Goal: Information Seeking & Learning: Learn about a topic

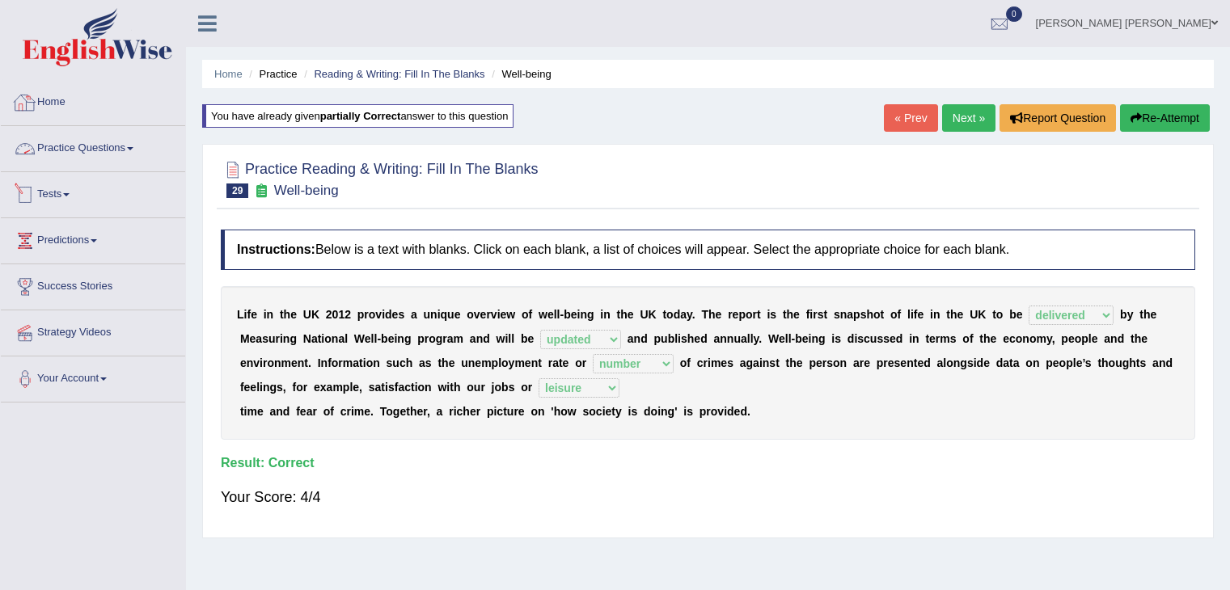
select select "delivered"
select select "updated"
select select "number"
select select "leisure"
click at [447, 70] on link "Reading & Writing: Fill In The Blanks" at bounding box center [399, 74] width 171 height 12
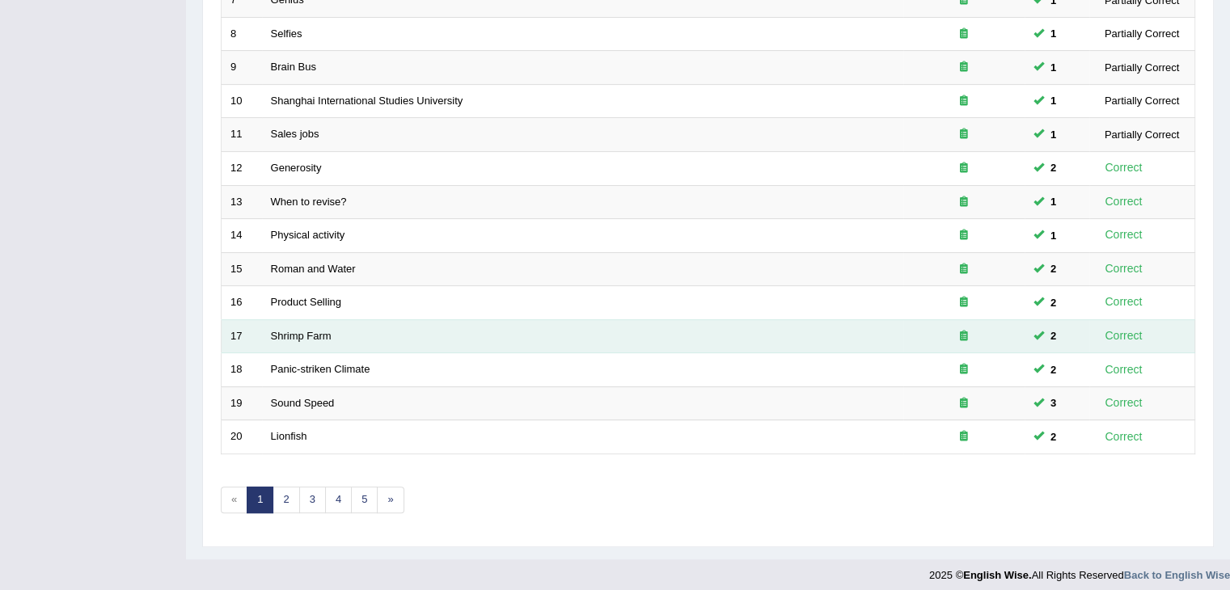
scroll to position [475, 0]
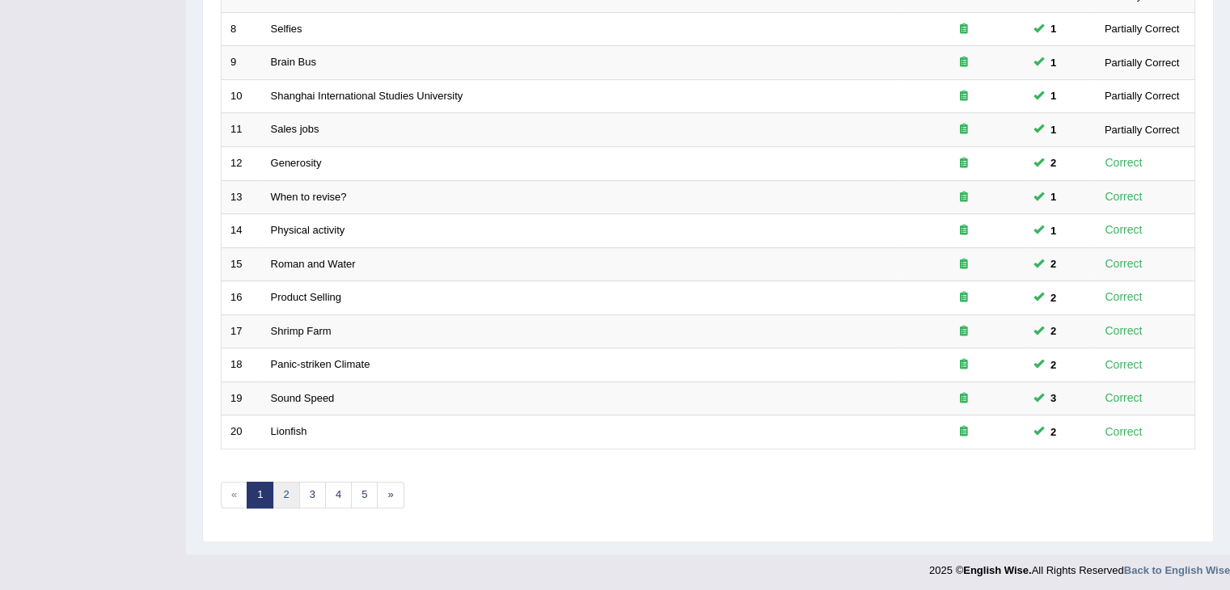
click at [288, 489] on link "2" at bounding box center [285, 495] width 27 height 27
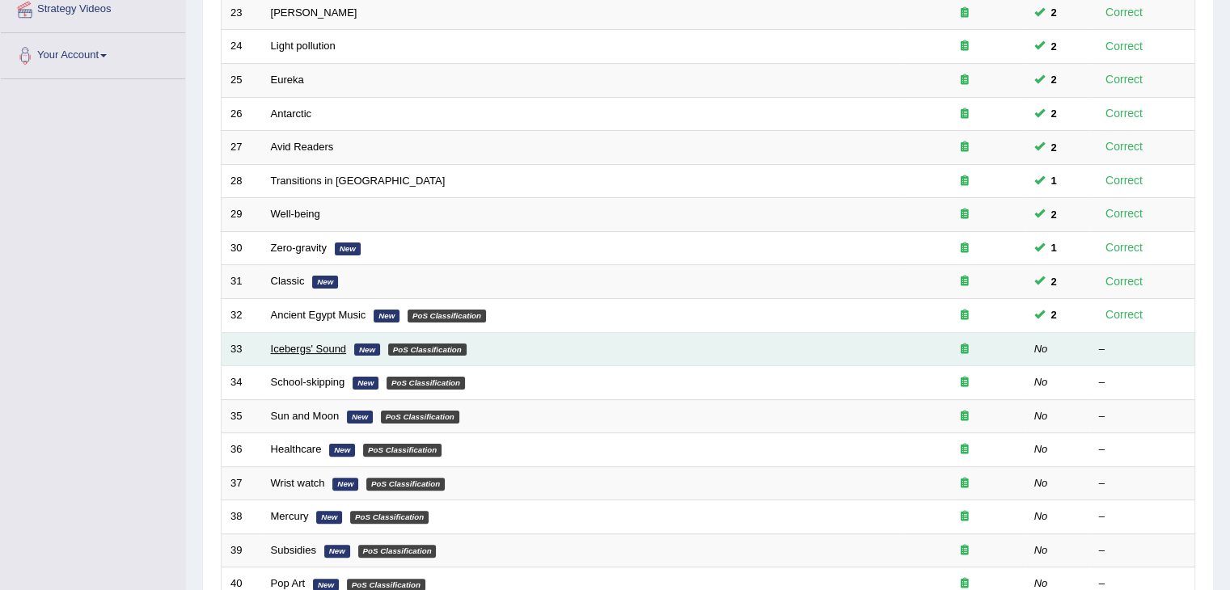
click at [322, 344] on link "Icebergs' Sound" at bounding box center [309, 349] width 76 height 12
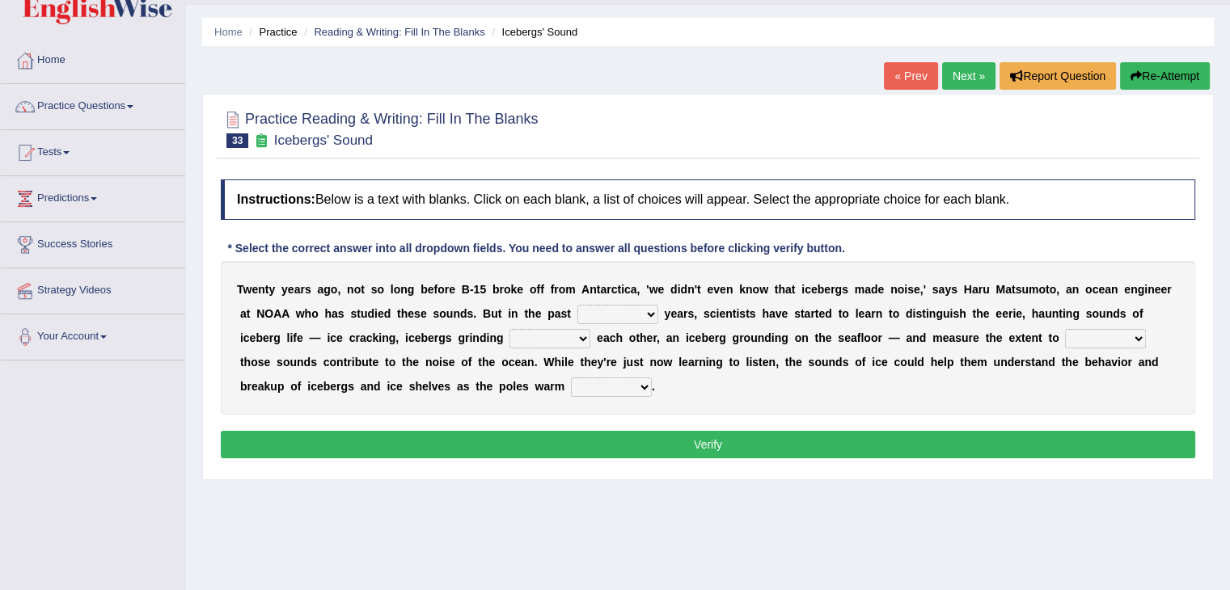
scroll to position [81, 0]
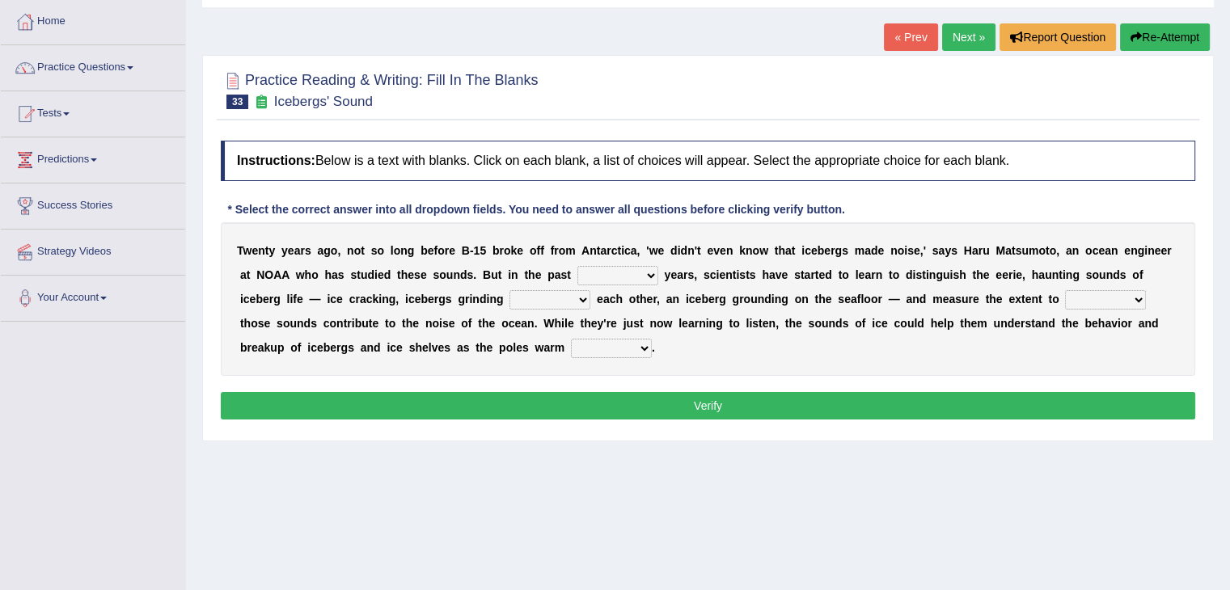
click at [644, 273] on select "for more much few" at bounding box center [617, 275] width 81 height 19
select select "for"
click at [577, 266] on select "for more much few" at bounding box center [617, 275] width 81 height 19
click at [547, 297] on select "within about through against" at bounding box center [549, 299] width 81 height 19
select select "through"
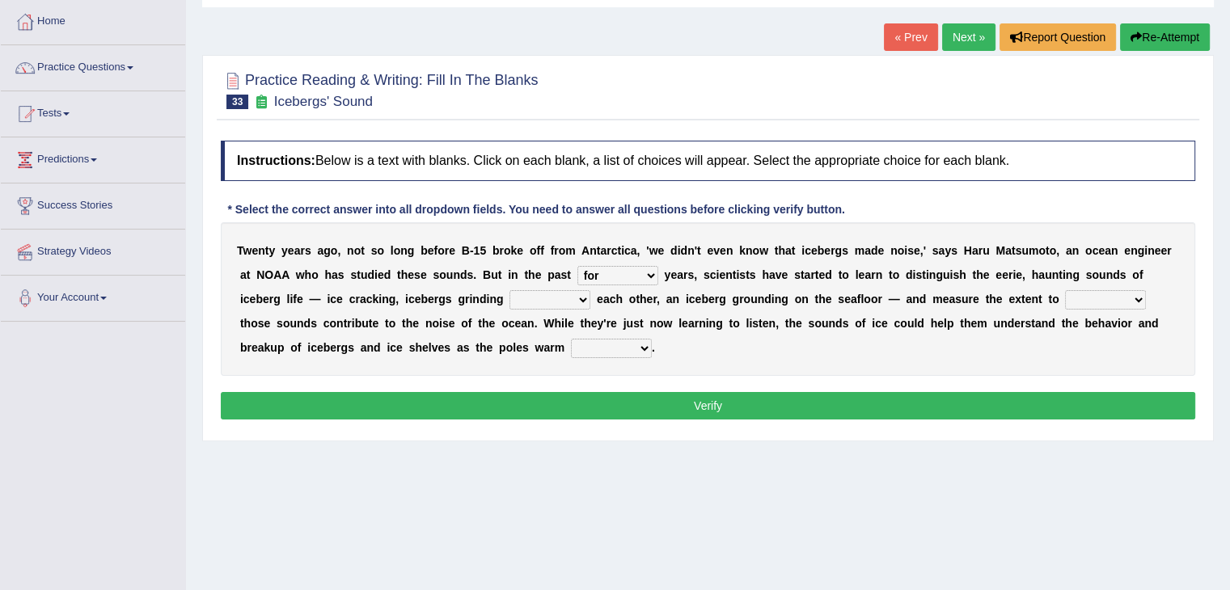
click at [509, 290] on select "within about through against" at bounding box center [549, 299] width 81 height 19
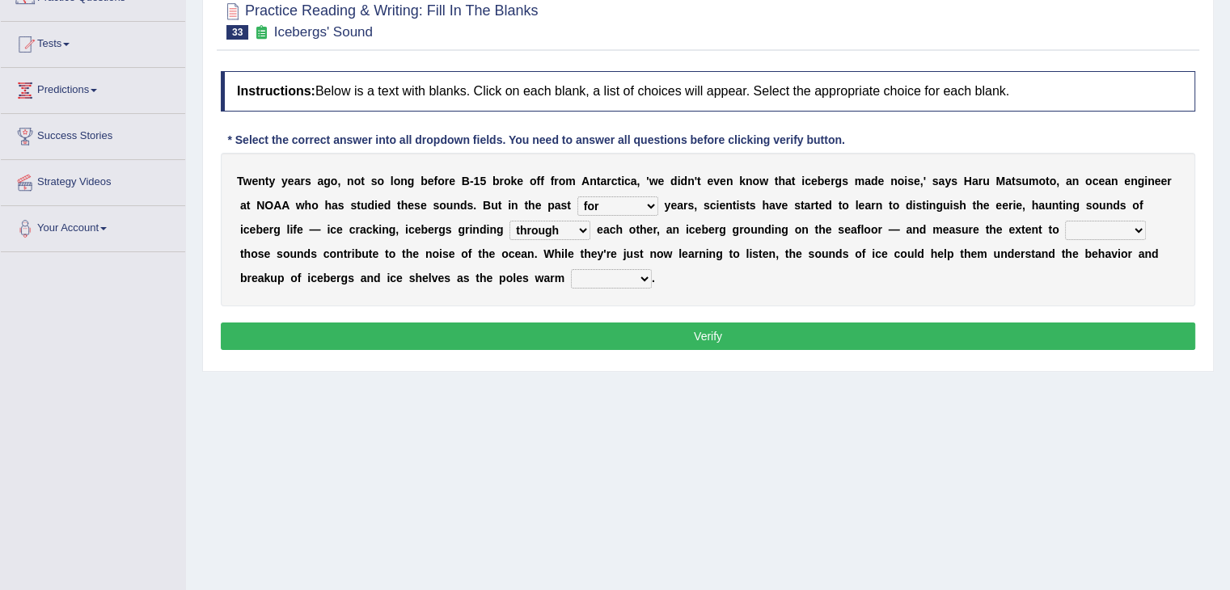
scroll to position [162, 0]
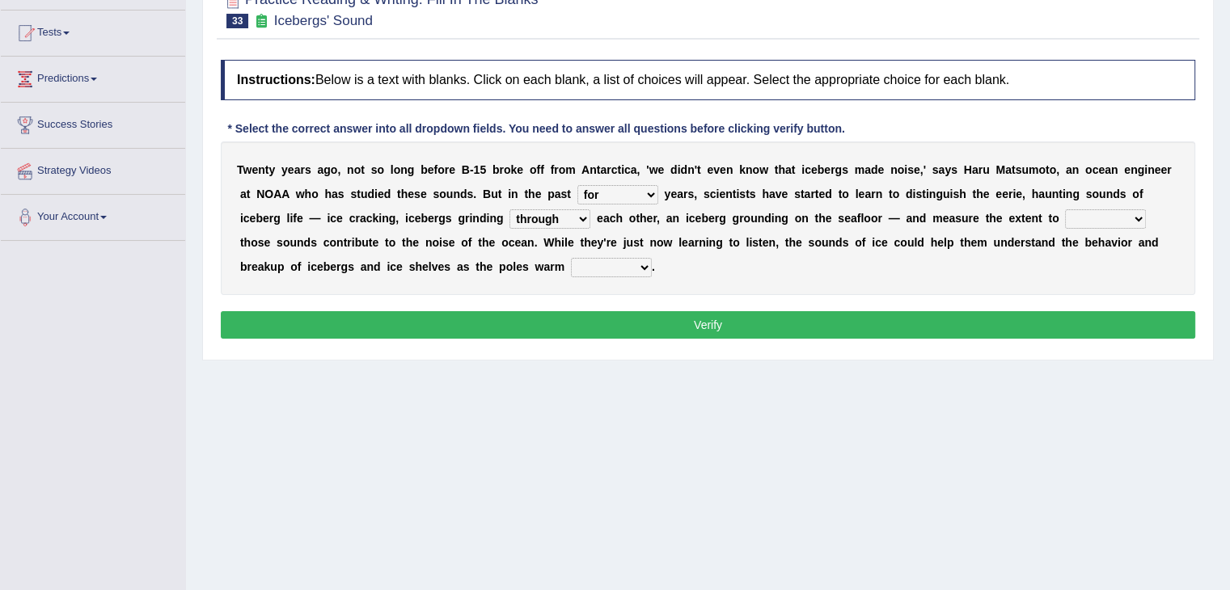
click at [1089, 217] on select "which why what whether" at bounding box center [1105, 218] width 81 height 19
select select "what"
click at [1065, 209] on select "which why what whether" at bounding box center [1105, 218] width 81 height 19
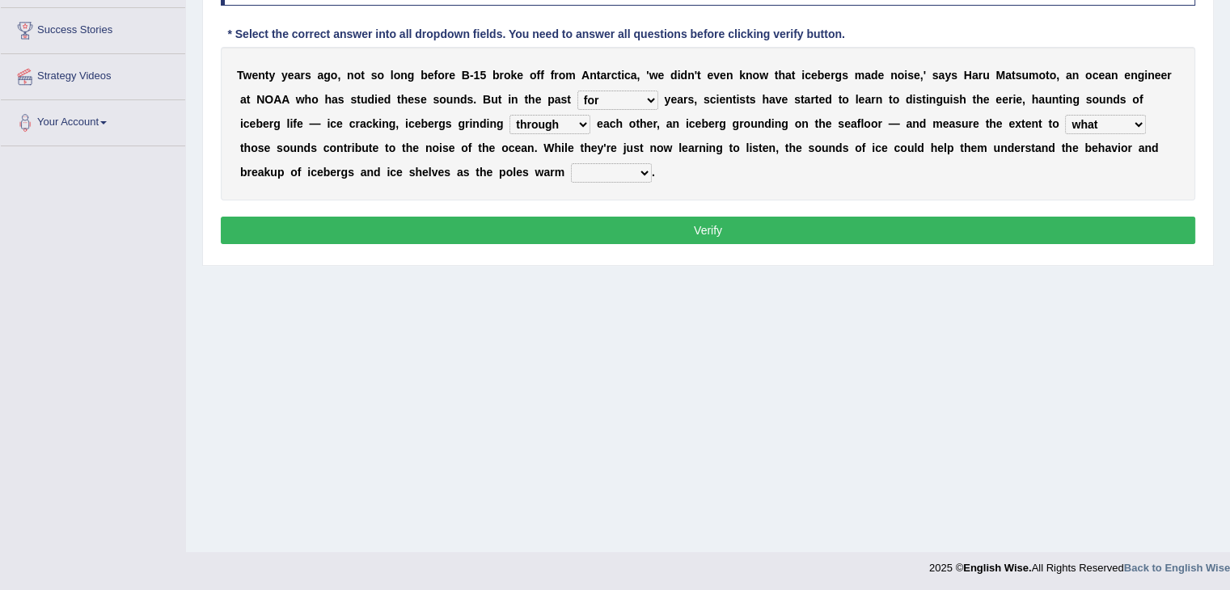
scroll to position [259, 0]
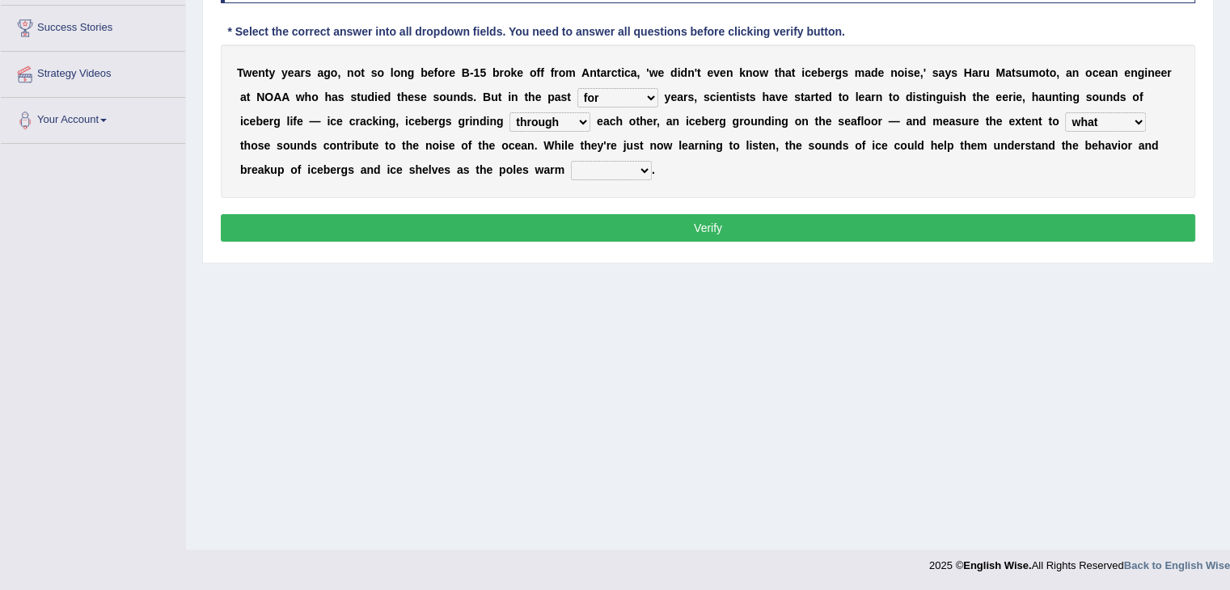
click at [602, 167] on select "away out up off" at bounding box center [611, 170] width 81 height 19
select select "out"
click at [571, 161] on select "away out up off" at bounding box center [611, 170] width 81 height 19
click at [741, 182] on div "T w e n t y y e a r s a g o , n o t s o l o n g b e f o r e B - 1 5 b r o k e o…" at bounding box center [708, 121] width 974 height 154
click at [705, 224] on button "Verify" at bounding box center [708, 227] width 974 height 27
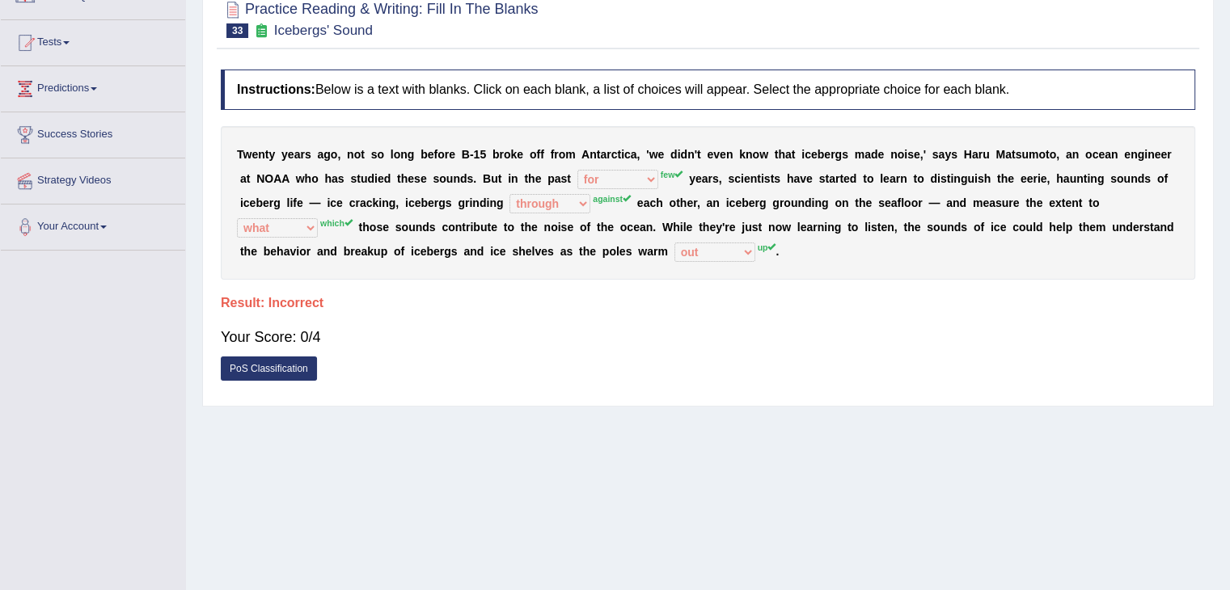
scroll to position [97, 0]
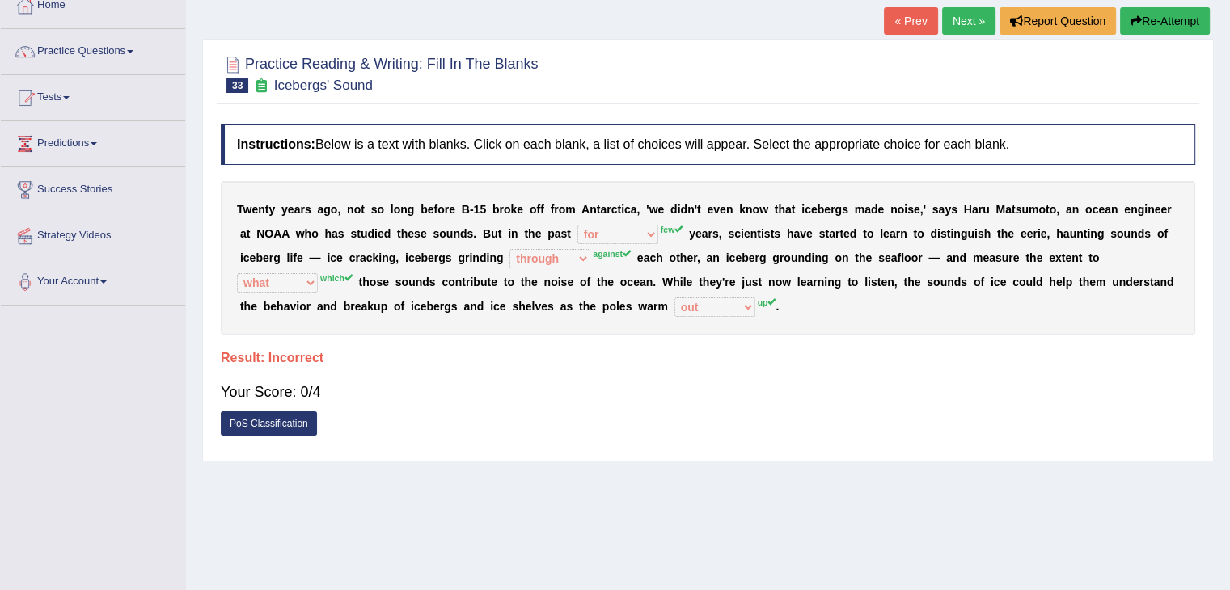
click at [1165, 23] on button "Re-Attempt" at bounding box center [1165, 20] width 90 height 27
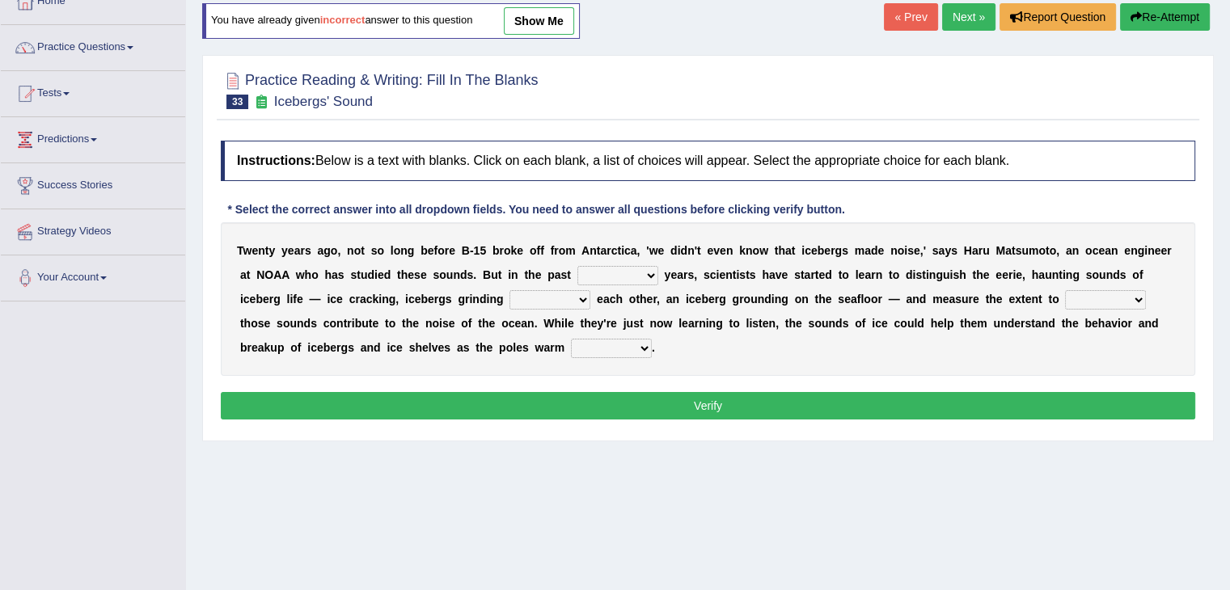
click at [641, 272] on select "for more much few" at bounding box center [617, 275] width 81 height 19
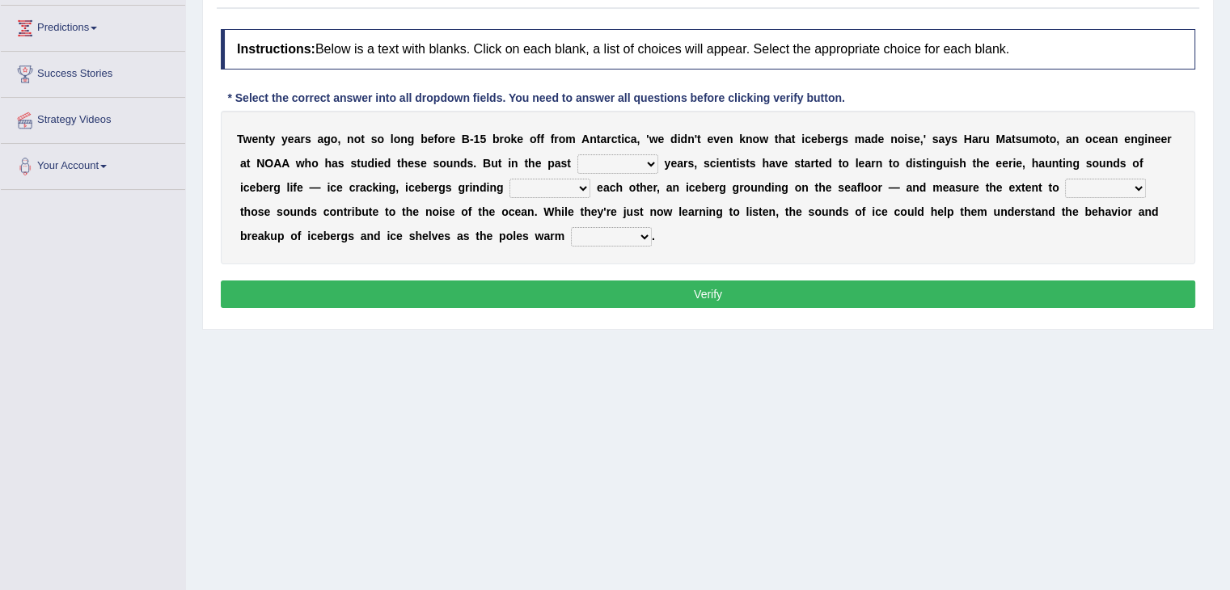
scroll to position [259, 0]
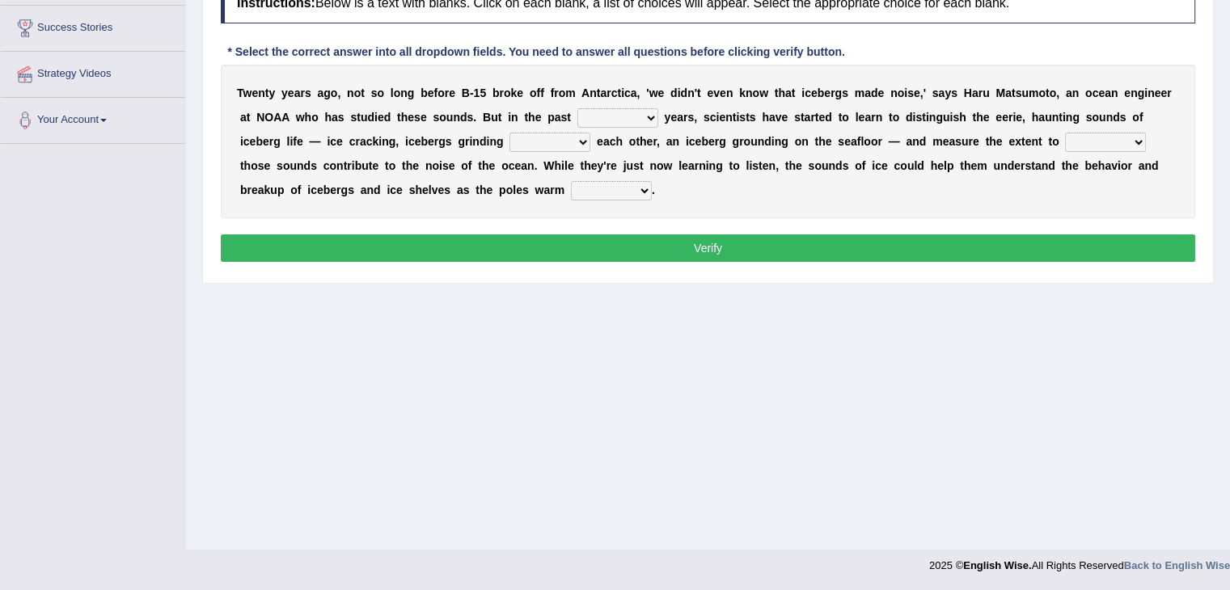
click at [617, 117] on select "for more much few" at bounding box center [617, 117] width 81 height 19
select select "few"
click at [577, 108] on select "for more much few" at bounding box center [617, 117] width 81 height 19
click at [565, 137] on select "within about through against" at bounding box center [549, 142] width 81 height 19
select select "against"
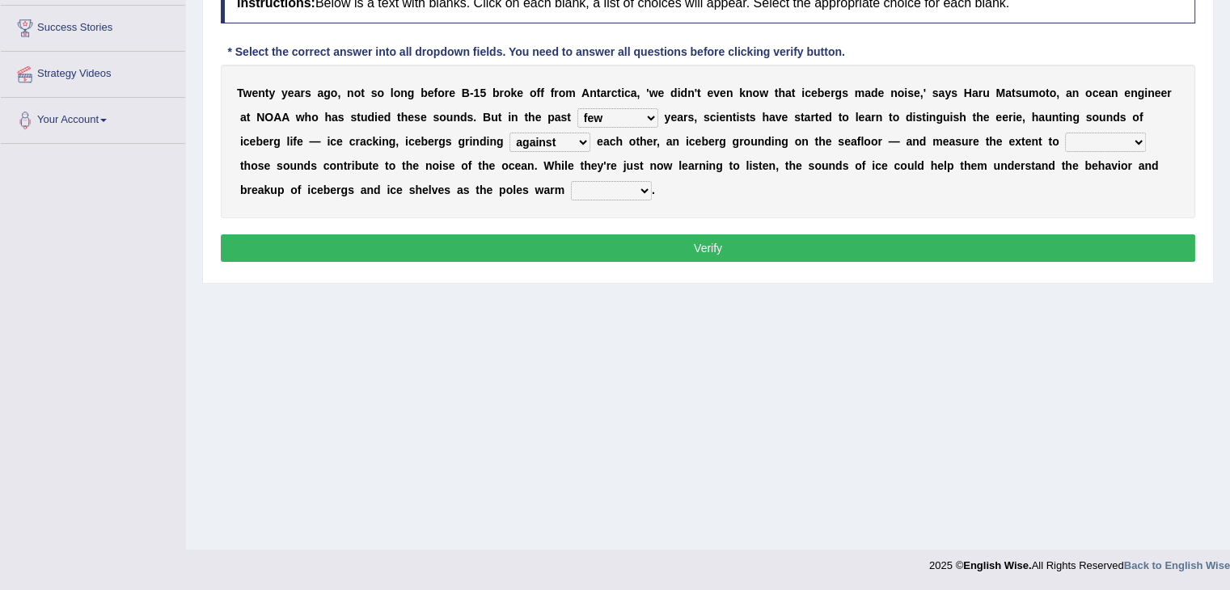
click at [509, 133] on select "within about through against" at bounding box center [549, 142] width 81 height 19
click at [1105, 143] on select "which why what whether" at bounding box center [1105, 142] width 81 height 19
select select "which"
click at [1065, 133] on select "which why what whether" at bounding box center [1105, 142] width 81 height 19
click at [585, 190] on select "away out up off" at bounding box center [611, 190] width 81 height 19
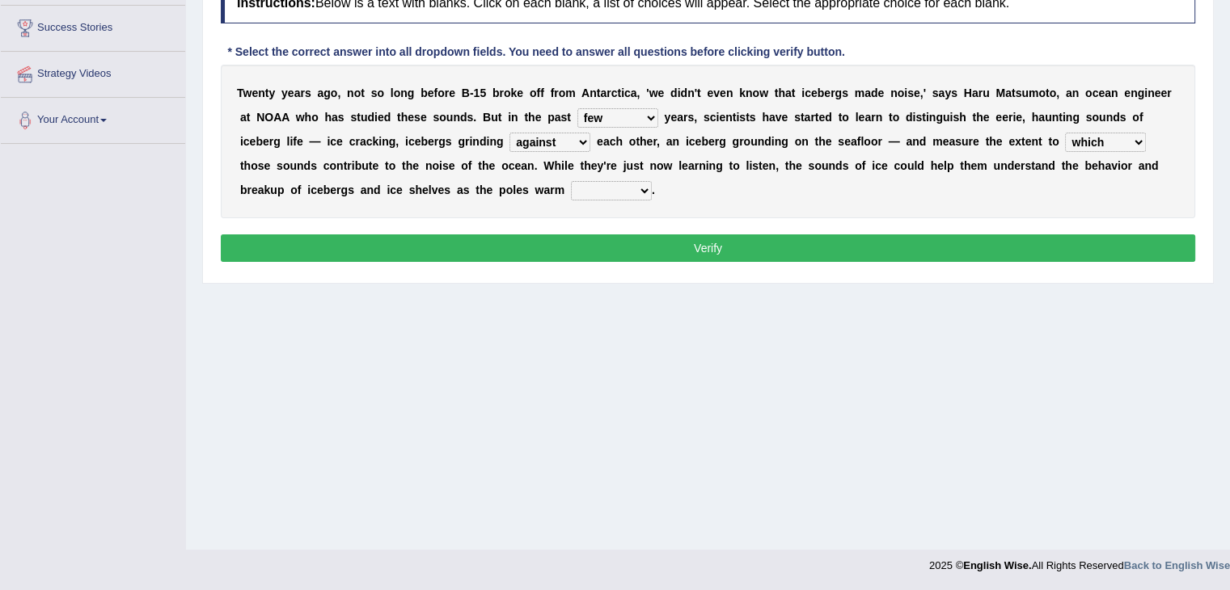
select select "up"
click at [571, 181] on select "away out up off" at bounding box center [611, 190] width 81 height 19
click at [578, 243] on button "Verify" at bounding box center [708, 247] width 974 height 27
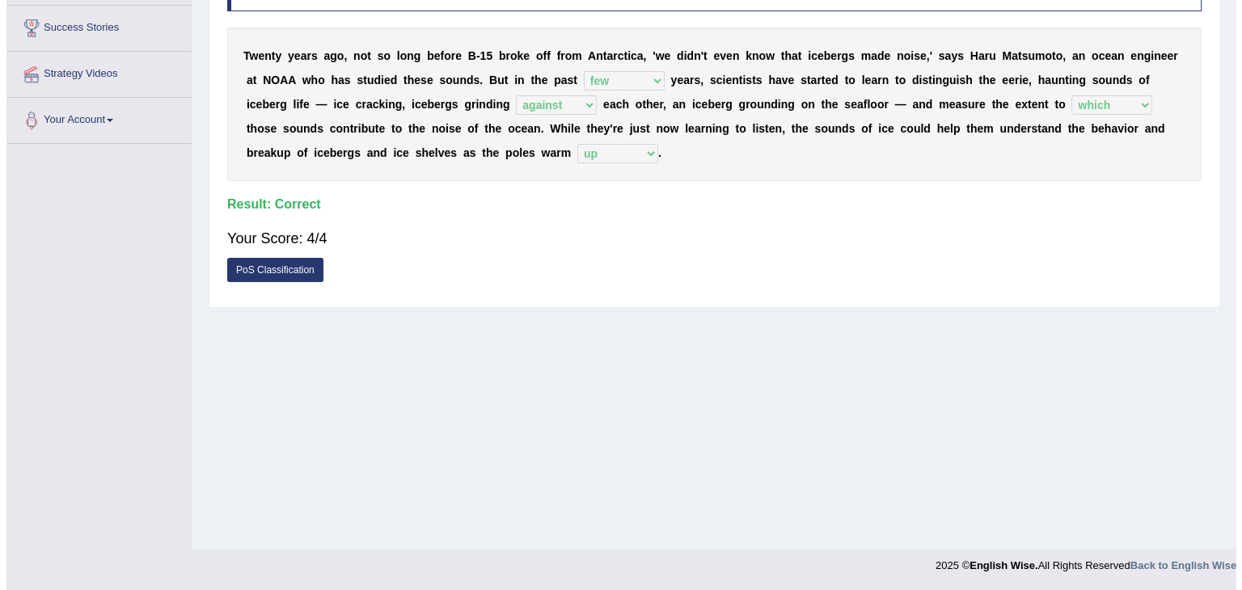
scroll to position [178, 0]
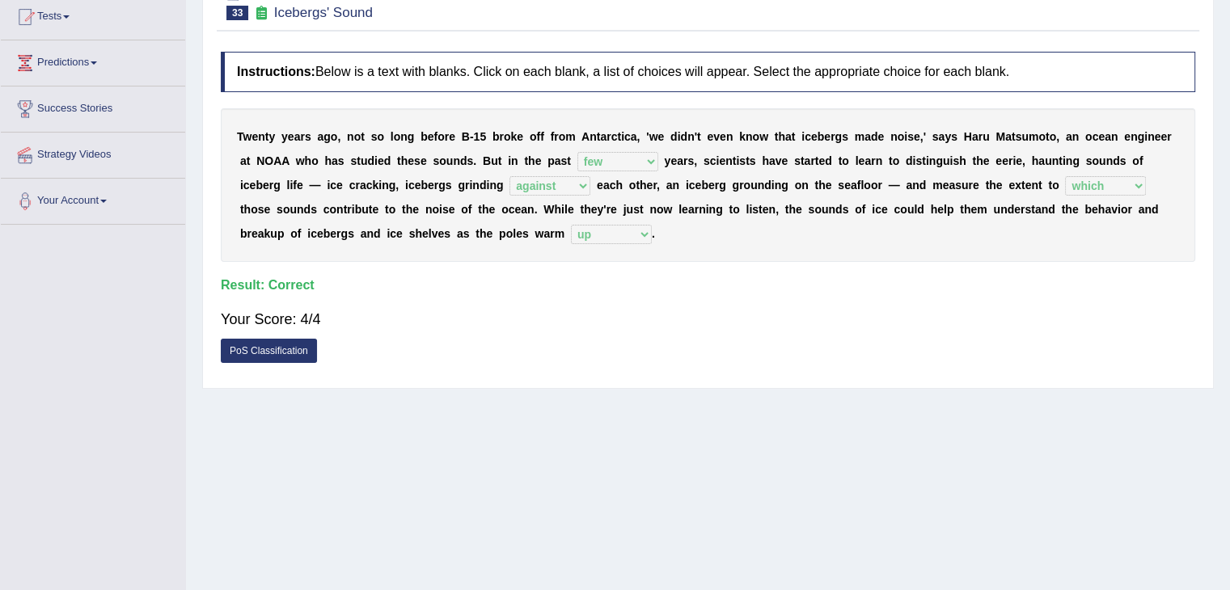
click at [277, 348] on link "PoS Classification" at bounding box center [269, 351] width 96 height 24
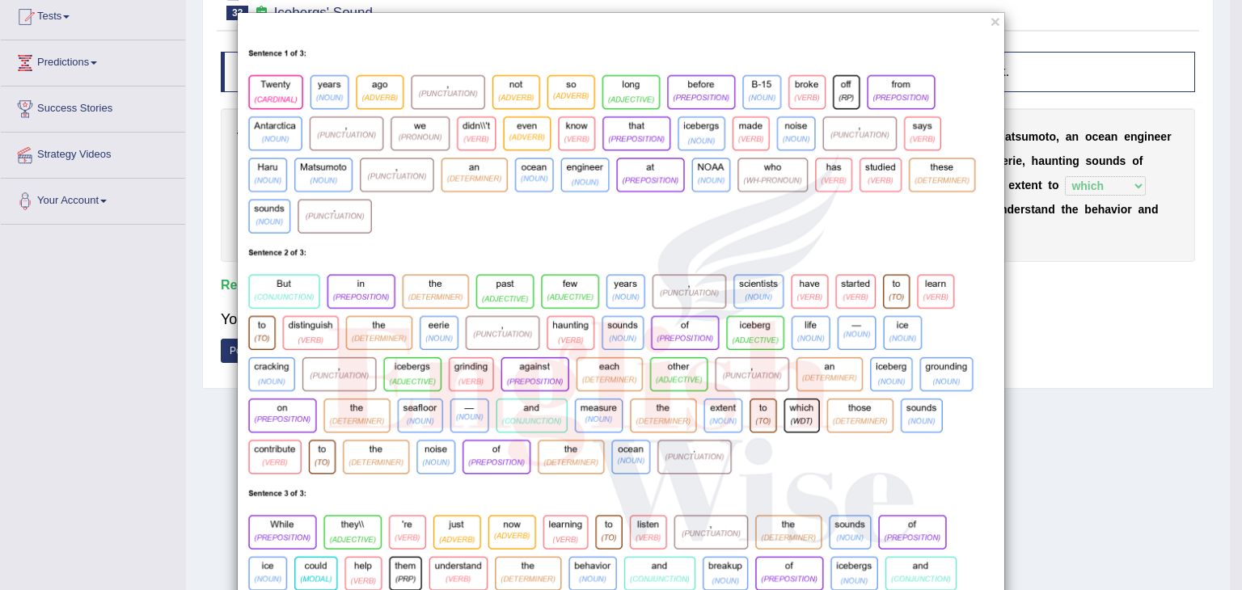
scroll to position [0, 0]
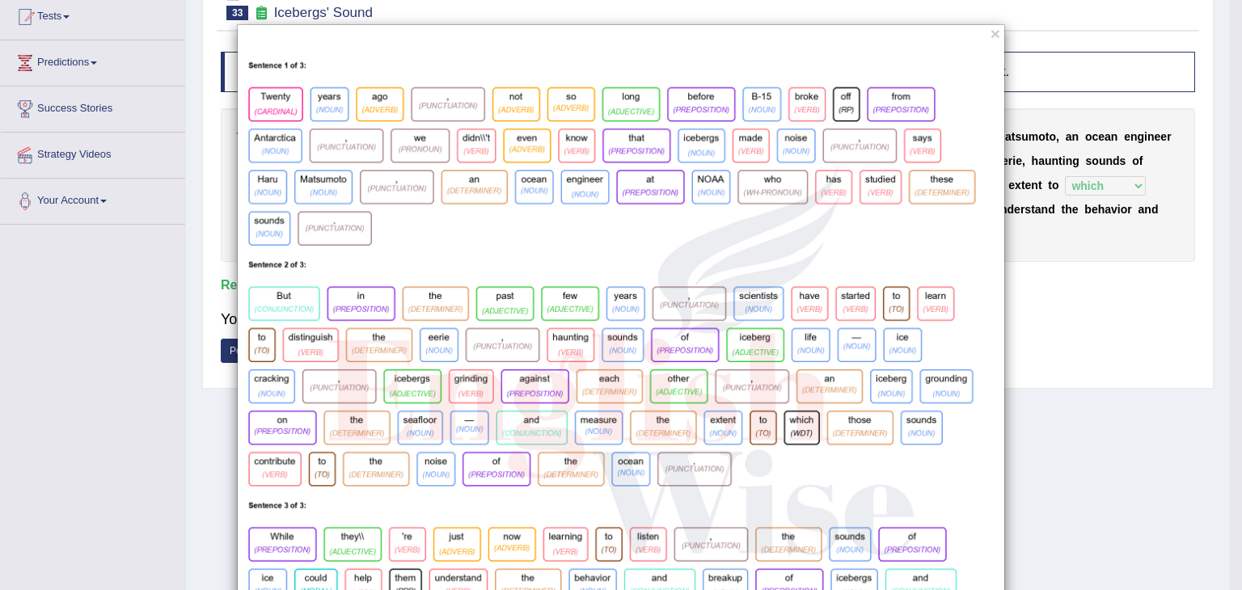
click at [994, 36] on div "×" at bounding box center [621, 350] width 768 height 652
click at [990, 35] on button "×" at bounding box center [995, 33] width 10 height 17
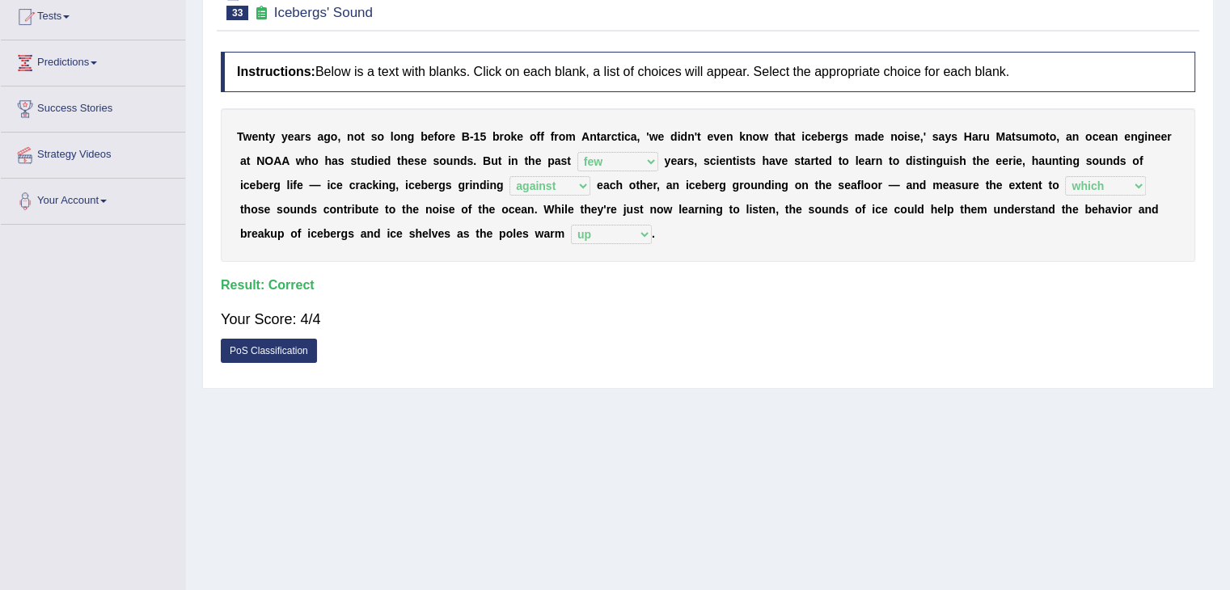
click at [266, 348] on link "PoS Classification" at bounding box center [269, 351] width 96 height 24
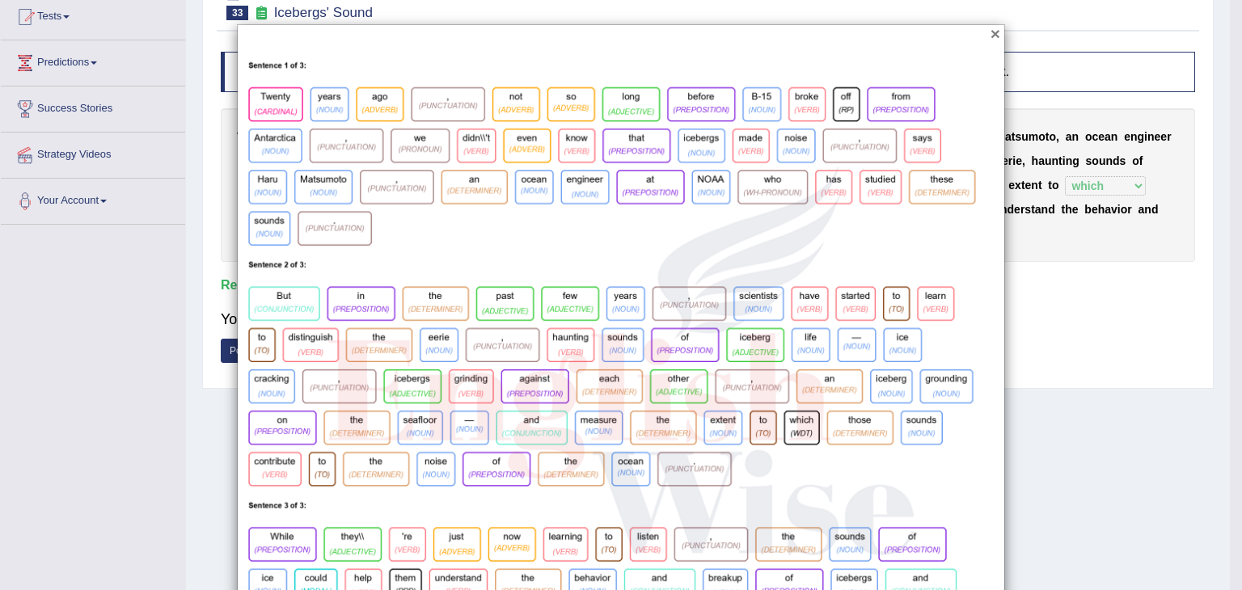
click at [993, 34] on button "×" at bounding box center [995, 33] width 10 height 17
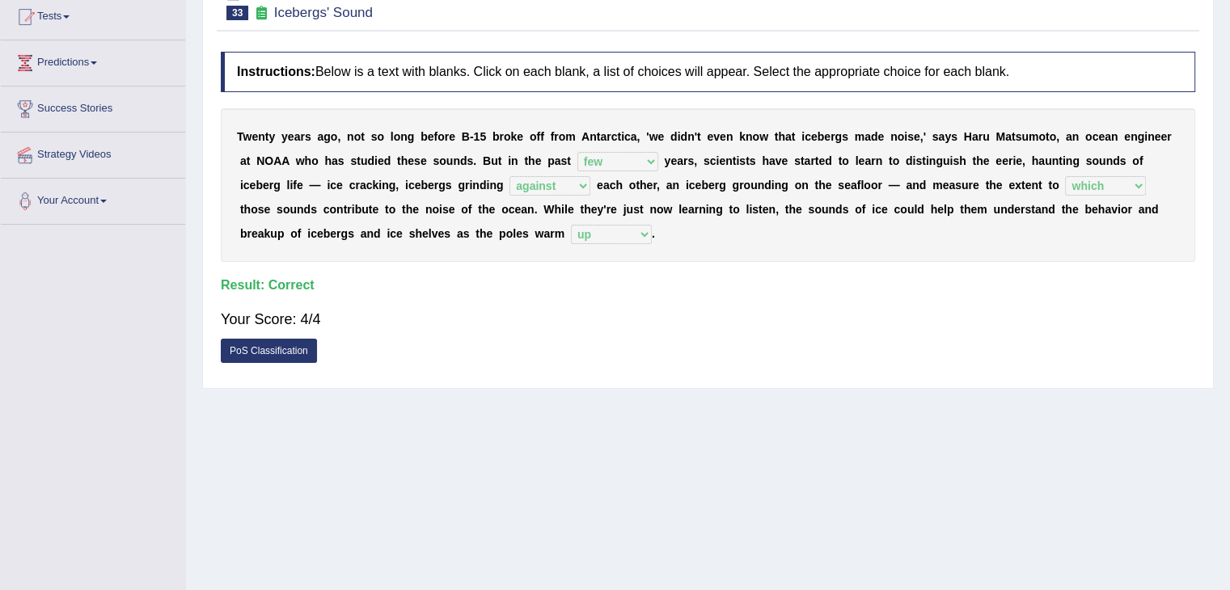
click at [293, 348] on link "PoS Classification" at bounding box center [269, 351] width 96 height 24
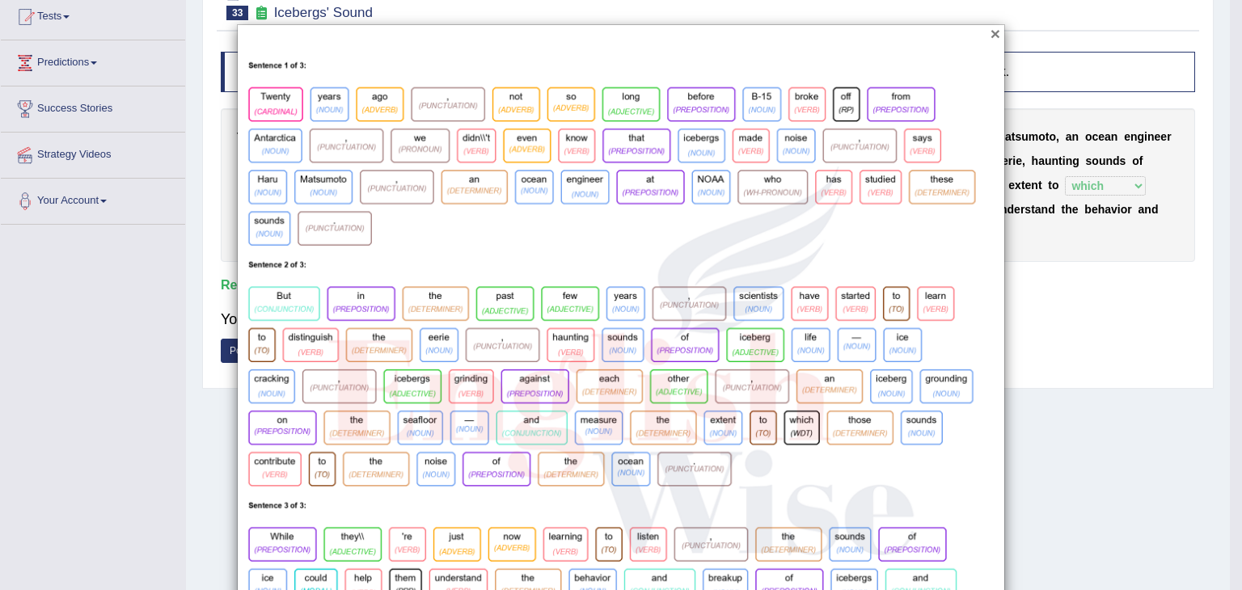
click at [990, 31] on button "×" at bounding box center [995, 33] width 10 height 17
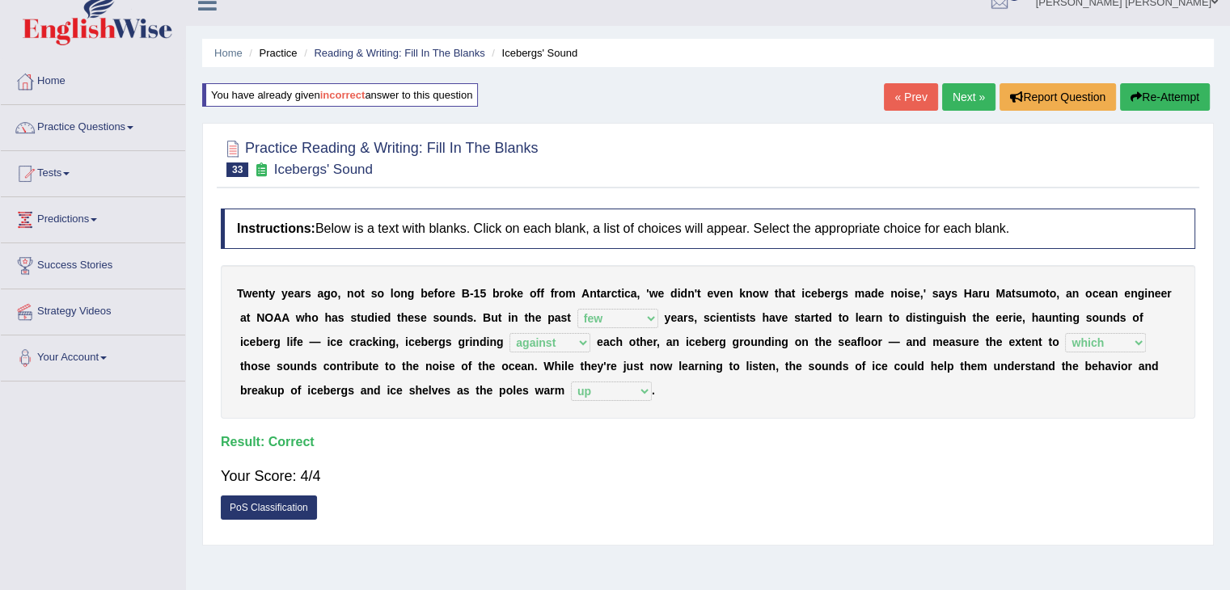
scroll to position [16, 0]
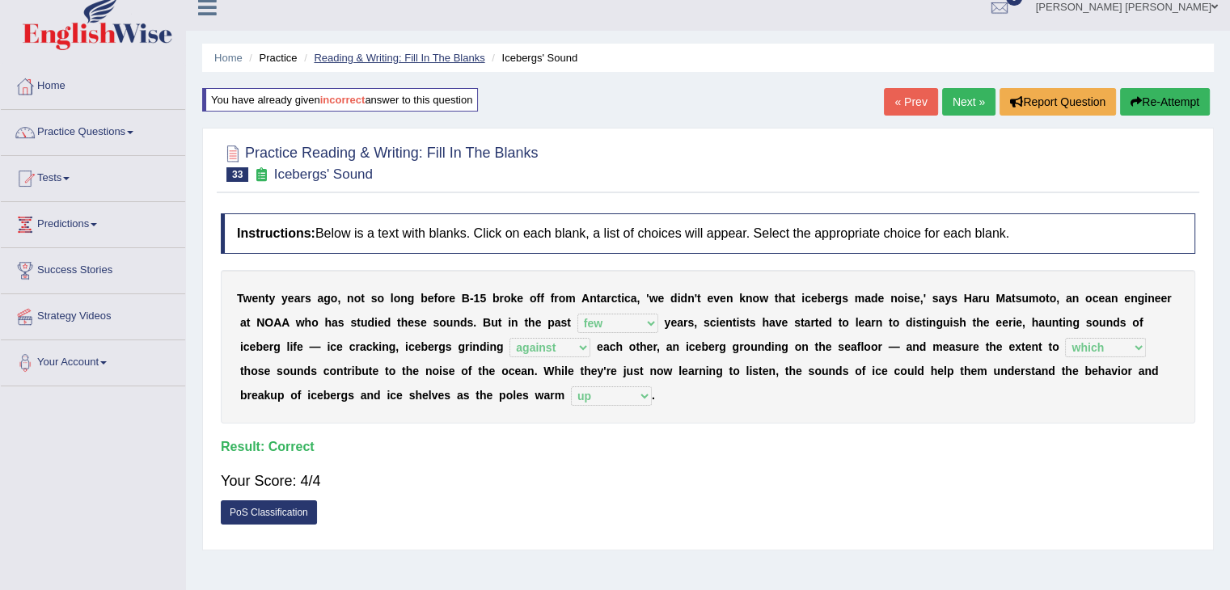
click at [437, 53] on link "Reading & Writing: Fill In The Blanks" at bounding box center [399, 58] width 171 height 12
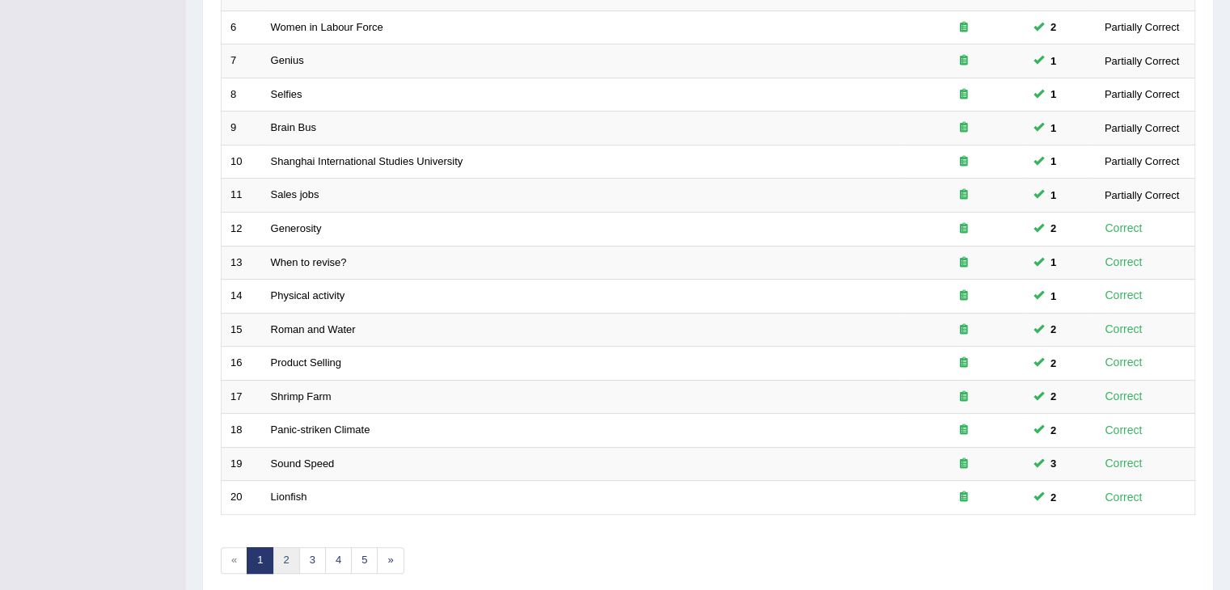
click at [291, 555] on link "2" at bounding box center [285, 560] width 27 height 27
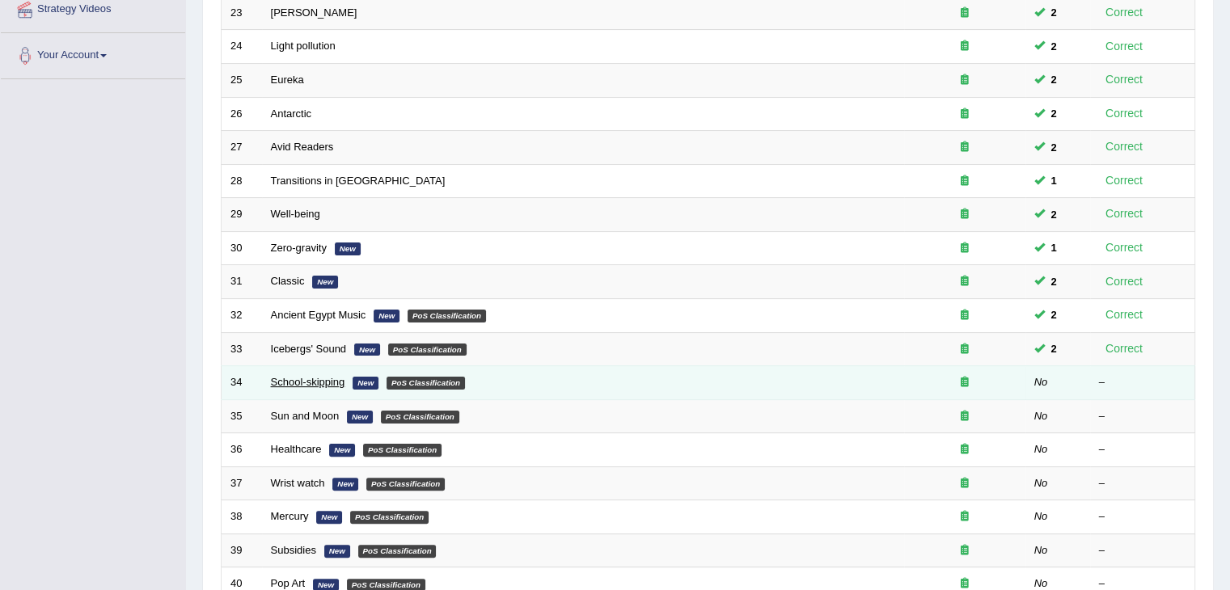
click at [317, 377] on link "School-skipping" at bounding box center [308, 382] width 74 height 12
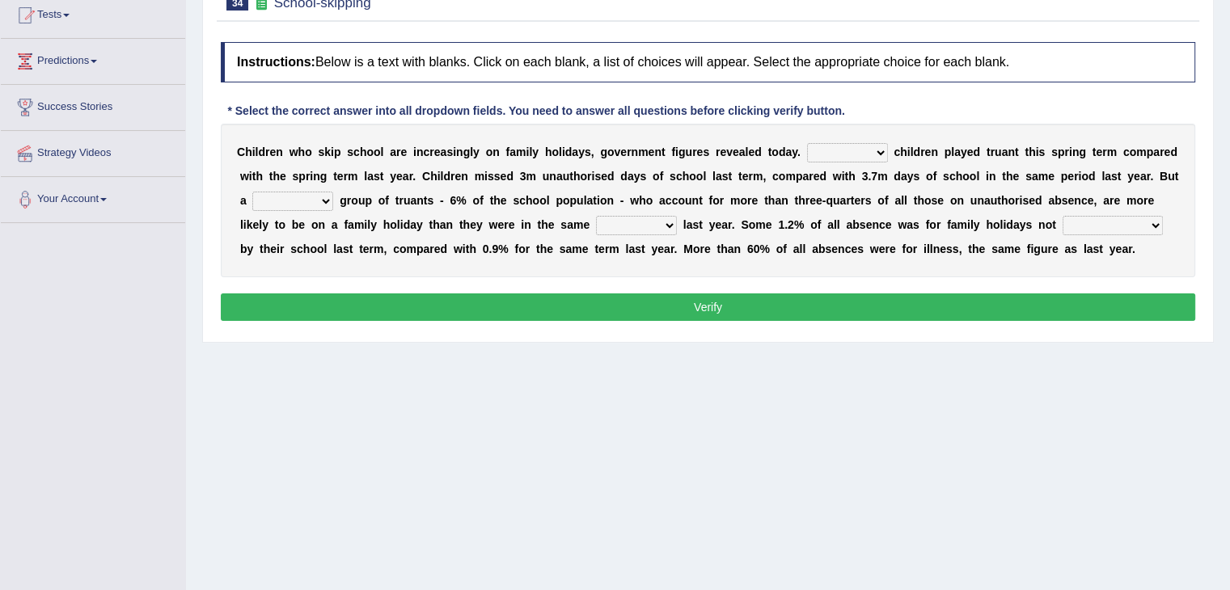
scroll to position [259, 0]
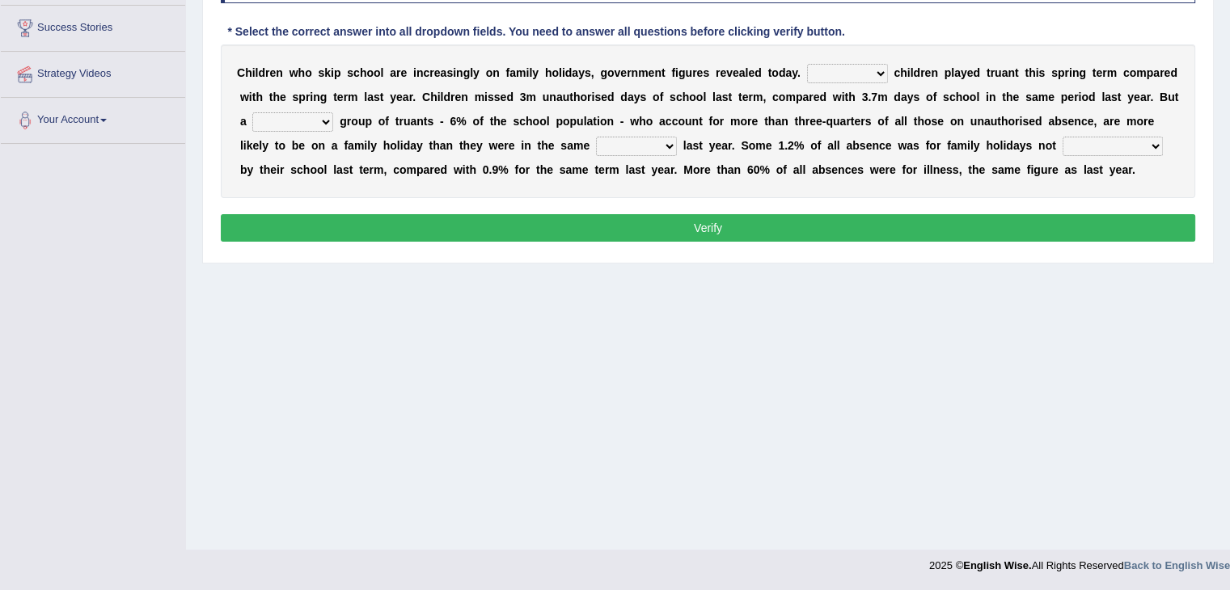
click at [834, 72] on select "Same More Fewer Less" at bounding box center [847, 73] width 81 height 19
click at [923, 85] on div "C h i l d r e n w h o s k i p s c h o o l a r e i n c r e a s i n g l y o n f a…" at bounding box center [708, 121] width 974 height 154
click at [851, 75] on select "Same More Fewer Less" at bounding box center [847, 73] width 81 height 19
select select "Same"
click at [807, 64] on select "Same More Fewer Less" at bounding box center [847, 73] width 81 height 19
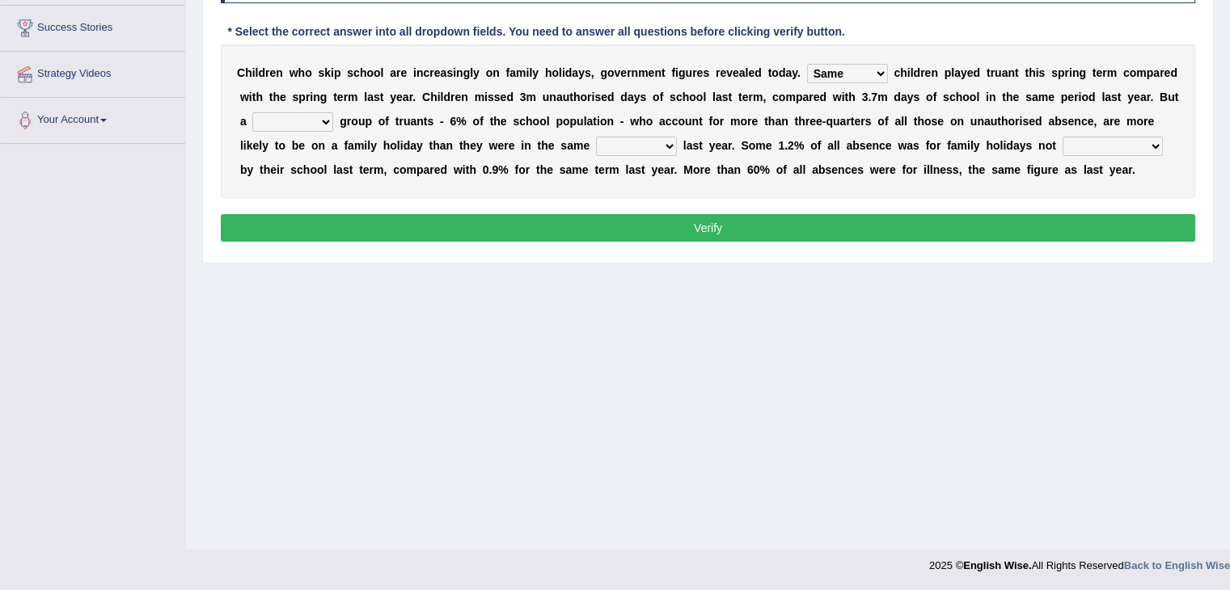
click at [309, 117] on select "mere hardcore residual flimsy" at bounding box center [292, 121] width 81 height 19
select select "mere"
click at [252, 112] on select "mere hardcore residual flimsy" at bounding box center [292, 121] width 81 height 19
click at [648, 137] on select "time span period duration" at bounding box center [636, 146] width 81 height 19
select select "period"
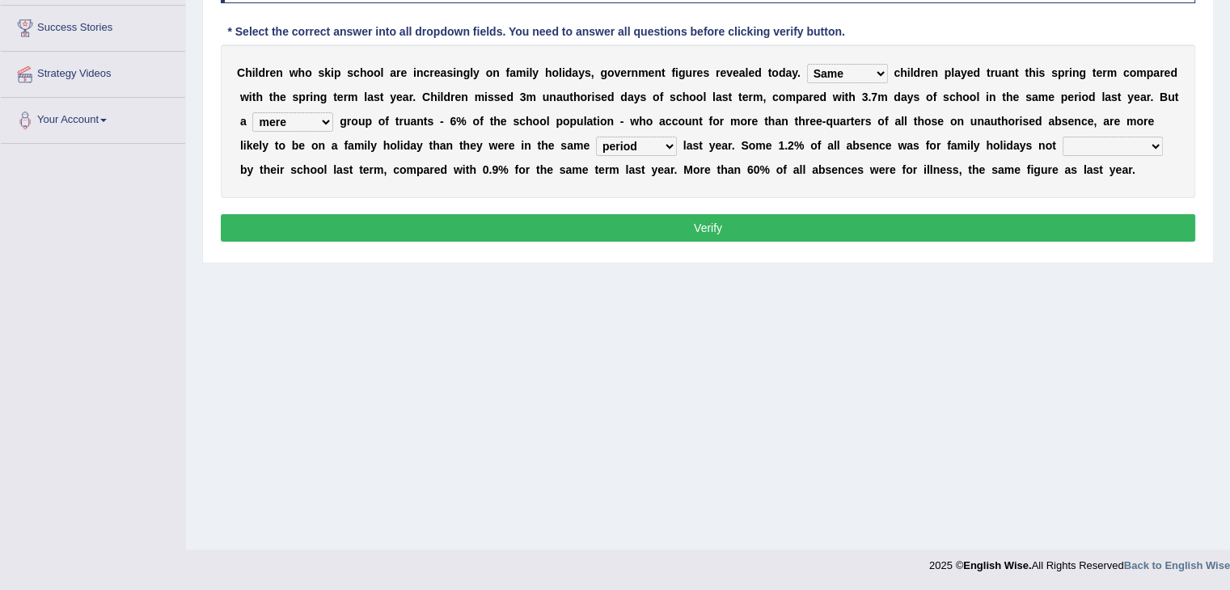
click at [596, 137] on select "time span period duration" at bounding box center [636, 146] width 81 height 19
click at [1096, 144] on select "consent recommended agreed contradicted" at bounding box center [1112, 146] width 100 height 19
select select "agreed"
click at [1062, 137] on select "consent recommended agreed contradicted" at bounding box center [1112, 146] width 100 height 19
click at [1095, 145] on select "consent recommended agreed contradicted" at bounding box center [1112, 146] width 100 height 19
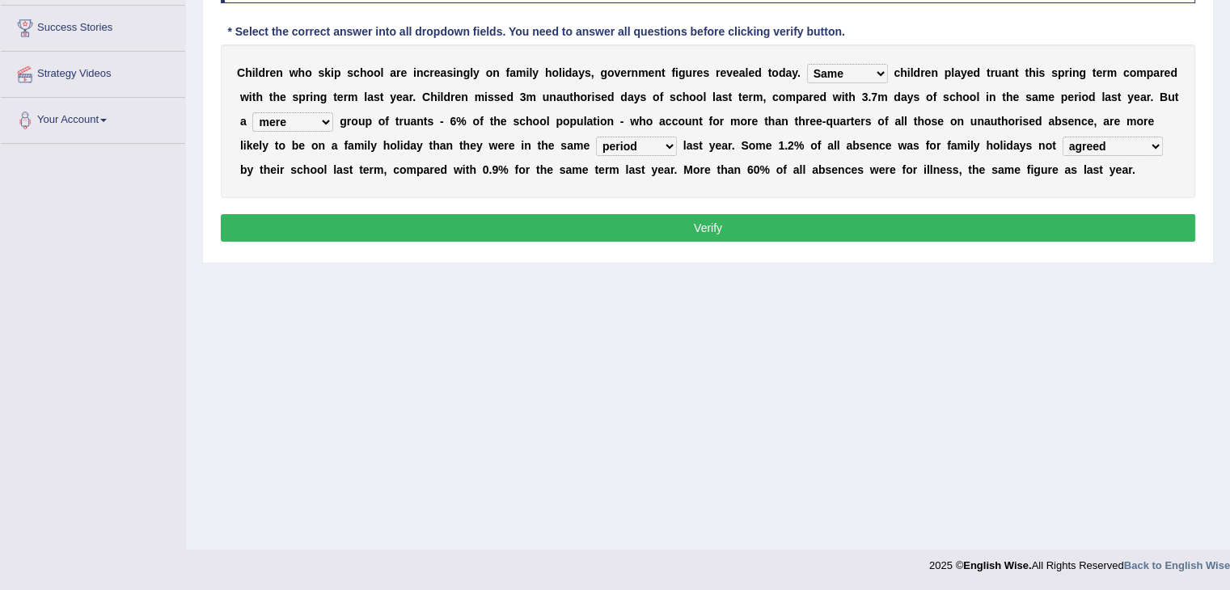
click at [1052, 115] on b "a" at bounding box center [1051, 121] width 6 height 13
click at [660, 223] on button "Verify" at bounding box center [708, 227] width 974 height 27
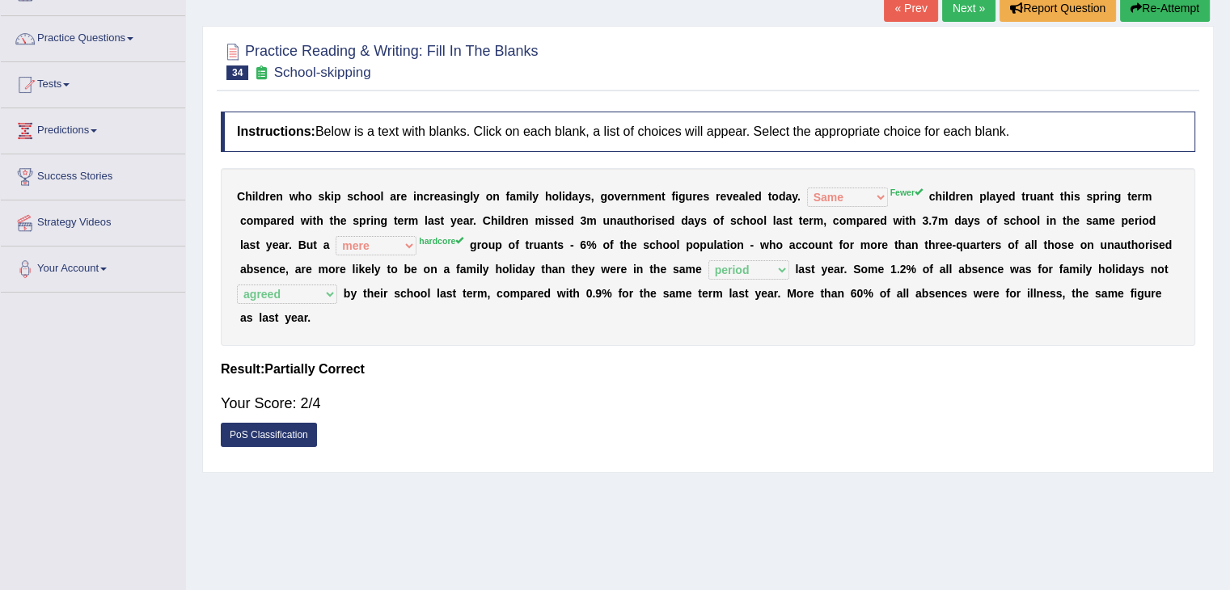
scroll to position [97, 0]
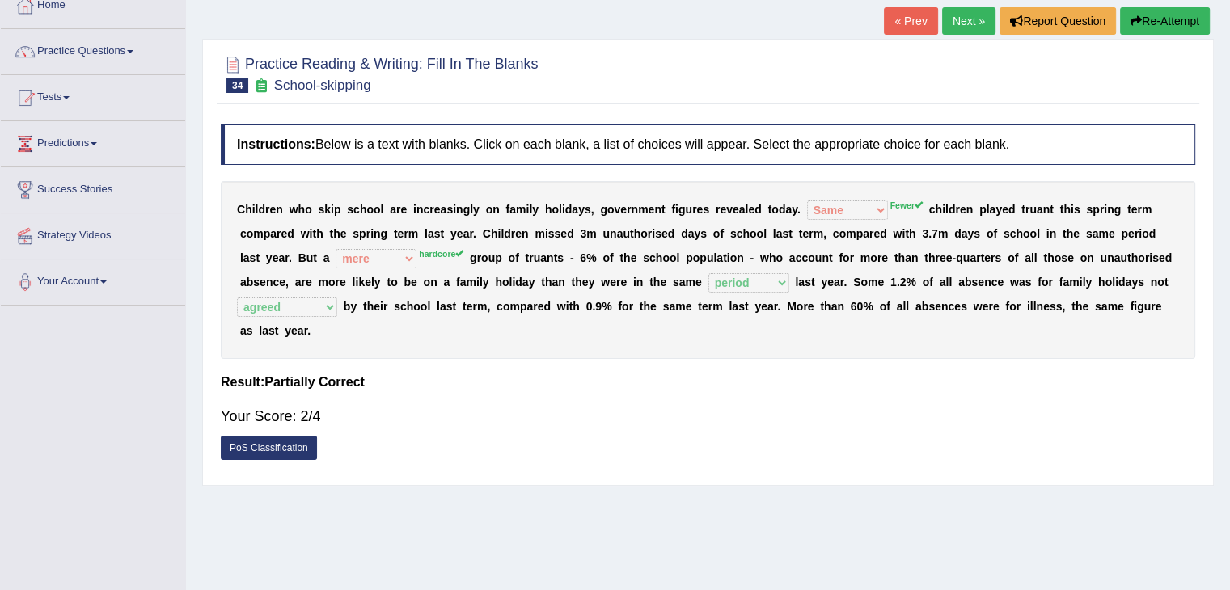
click at [1158, 23] on button "Re-Attempt" at bounding box center [1165, 20] width 90 height 27
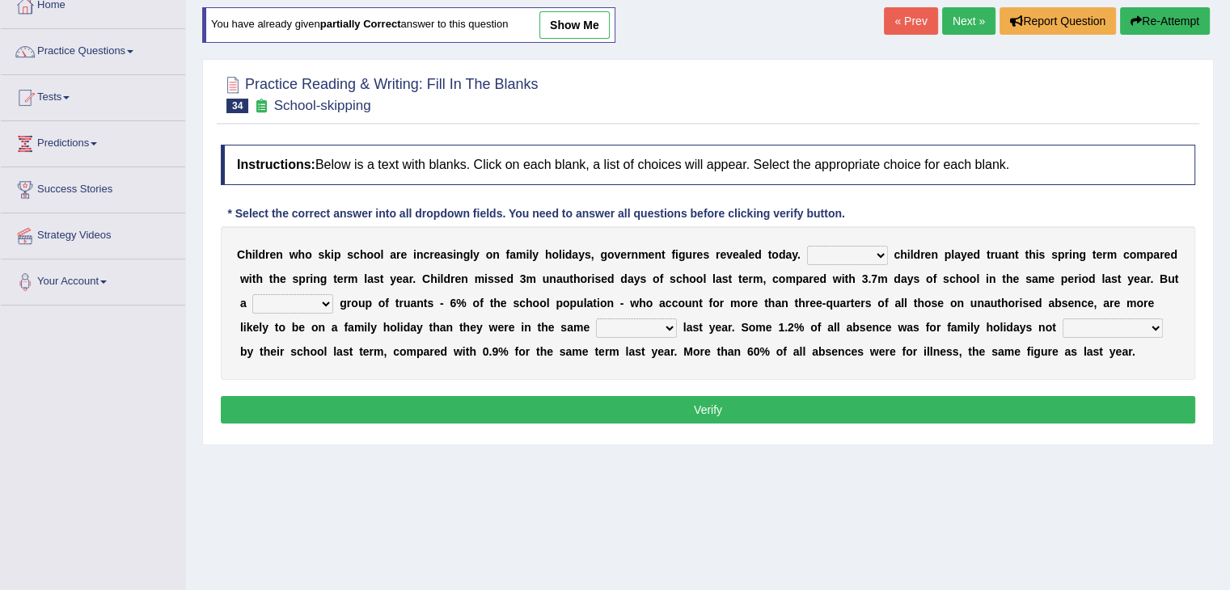
click at [834, 249] on select "Same More Fewer Less" at bounding box center [847, 255] width 81 height 19
select select "Fewer"
click at [807, 246] on select "Same More Fewer Less" at bounding box center [847, 255] width 81 height 19
click at [315, 300] on select "mere hardcore residual flimsy" at bounding box center [292, 303] width 81 height 19
select select "hardcore"
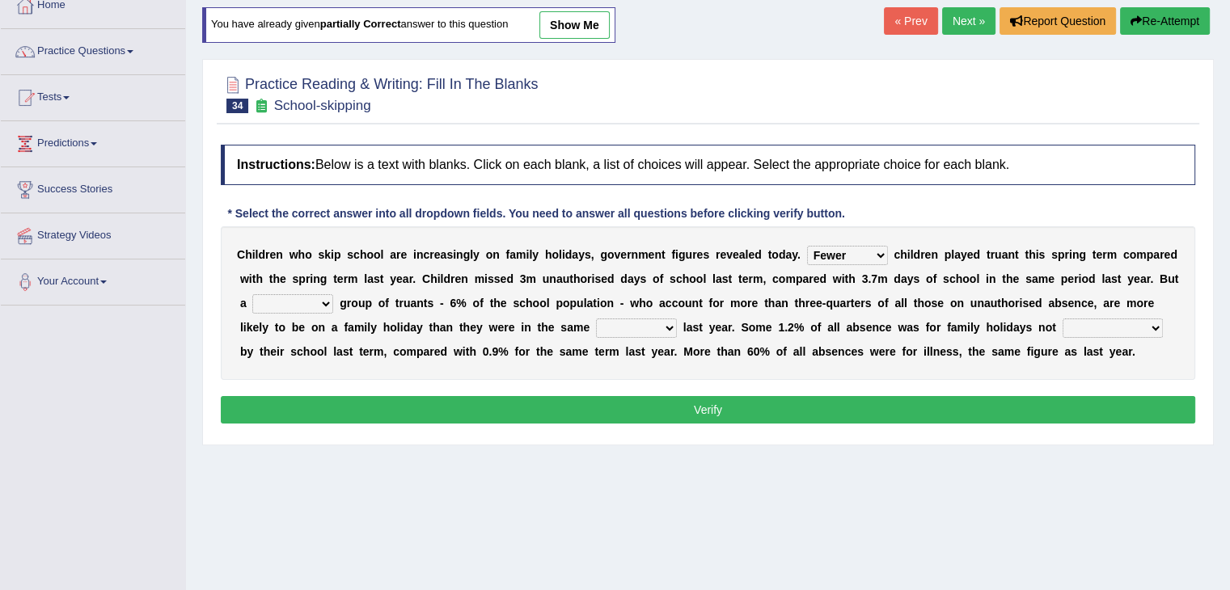
click at [252, 294] on select "mere hardcore residual flimsy" at bounding box center [292, 303] width 81 height 19
click at [641, 325] on select "time span period duration" at bounding box center [636, 328] width 81 height 19
select select "period"
click at [596, 319] on select "time span period duration" at bounding box center [636, 328] width 81 height 19
click at [1076, 322] on select "consent recommended agreed contradicted" at bounding box center [1112, 328] width 100 height 19
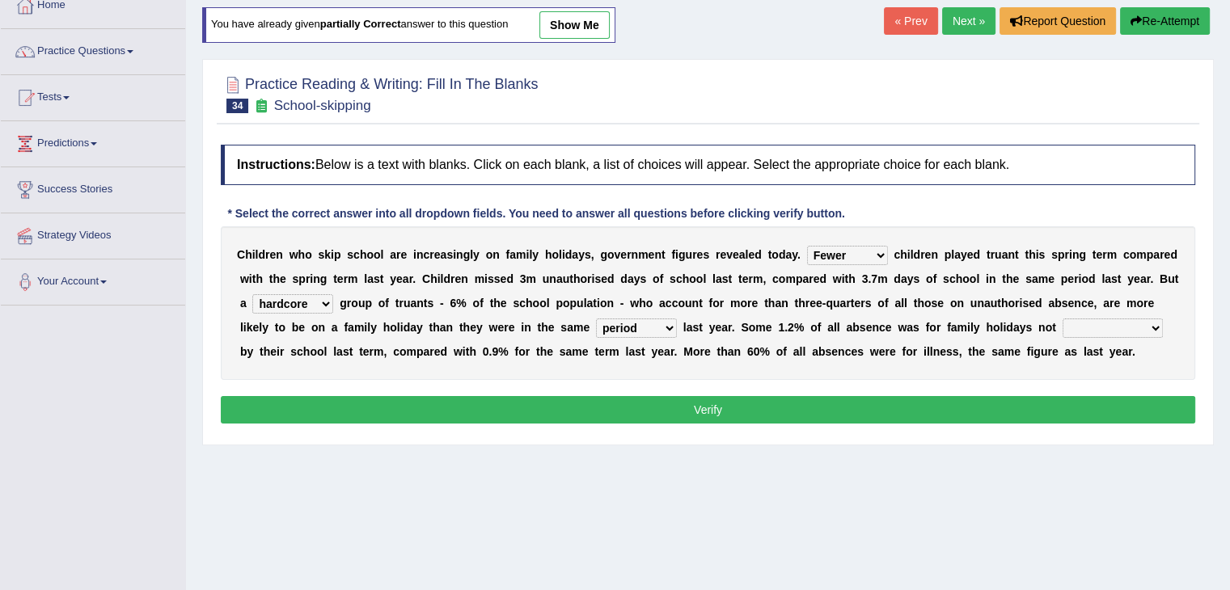
select select "agreed"
click at [1062, 319] on select "consent recommended agreed contradicted" at bounding box center [1112, 328] width 100 height 19
click at [1001, 407] on button "Verify" at bounding box center [708, 409] width 974 height 27
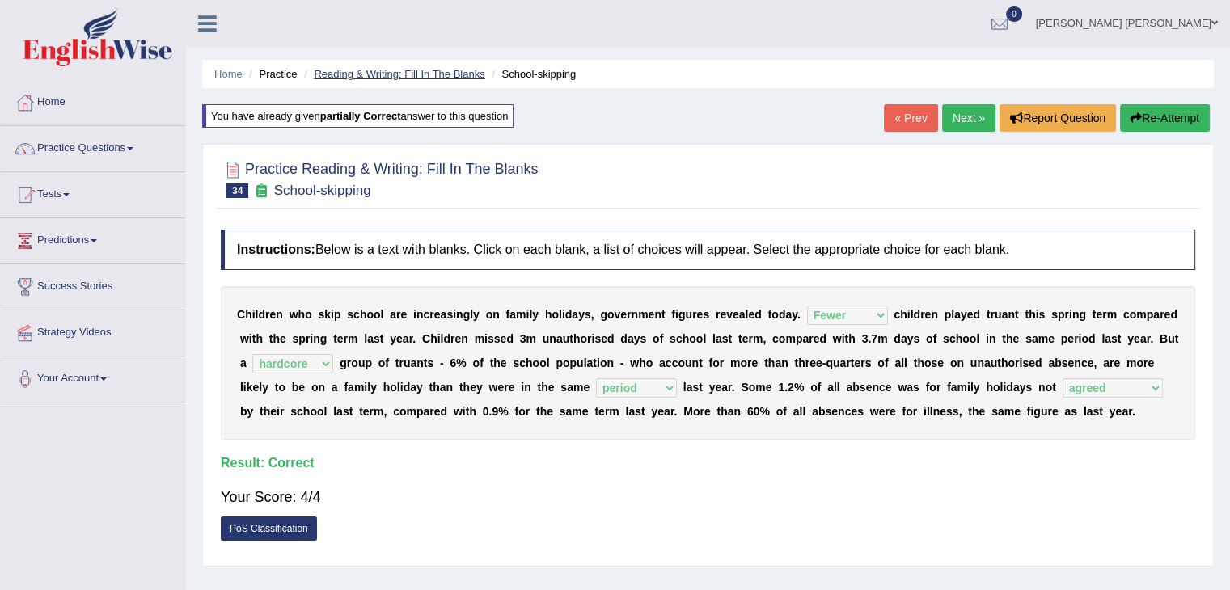
click at [410, 73] on link "Reading & Writing: Fill In The Blanks" at bounding box center [399, 74] width 171 height 12
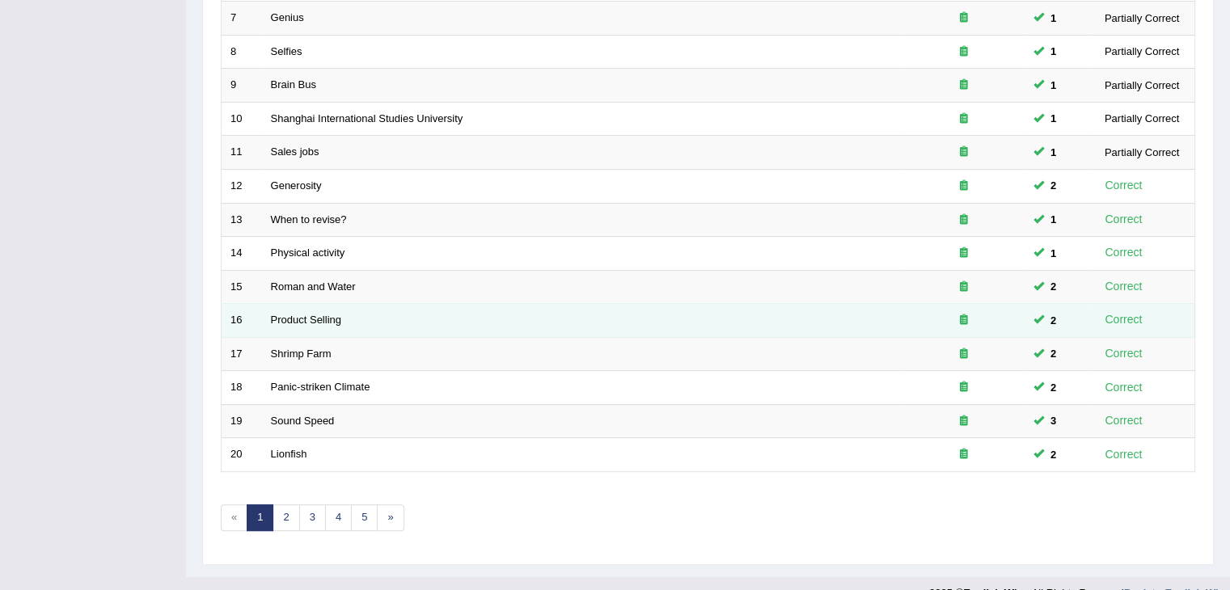
scroll to position [475, 0]
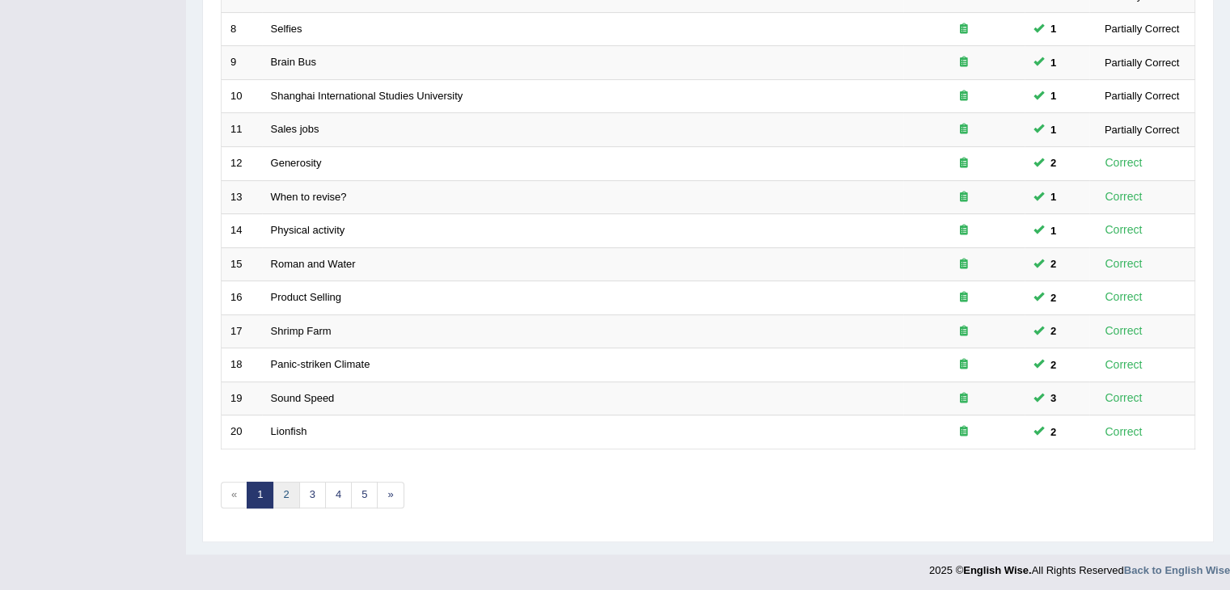
click at [285, 492] on link "2" at bounding box center [285, 495] width 27 height 27
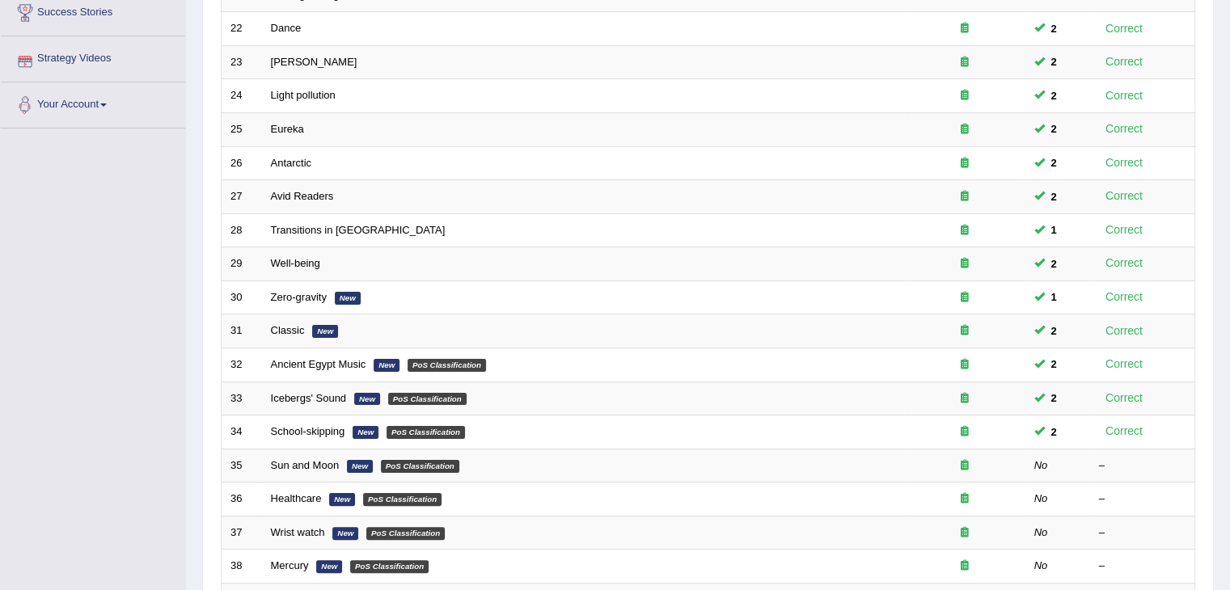
scroll to position [404, 0]
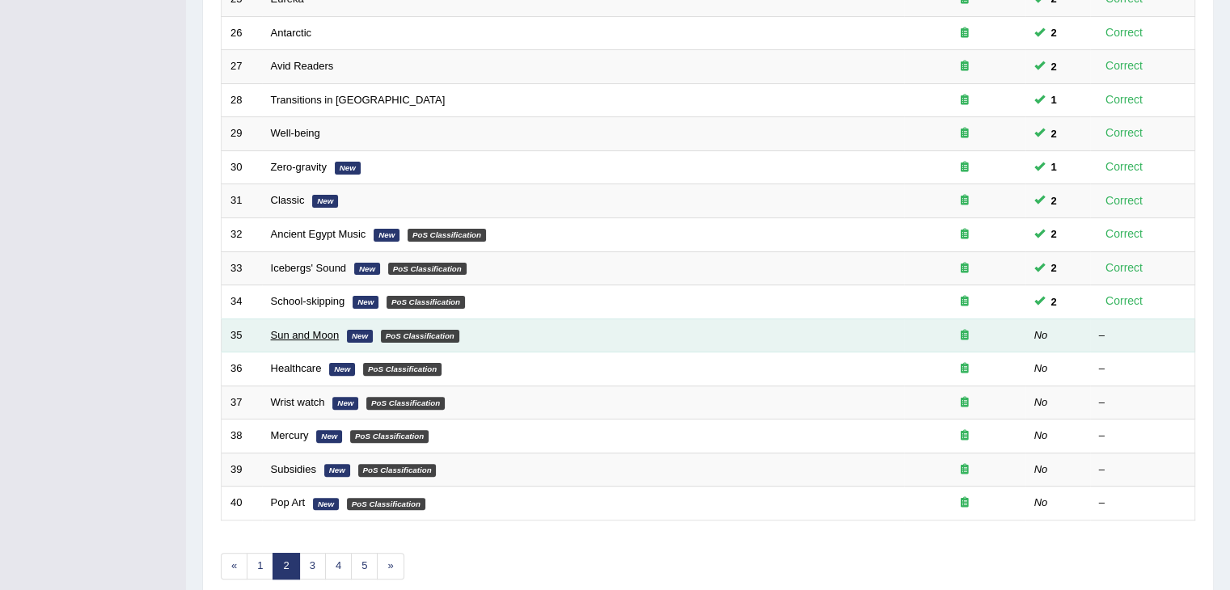
click at [311, 332] on link "Sun and Moon" at bounding box center [305, 335] width 69 height 12
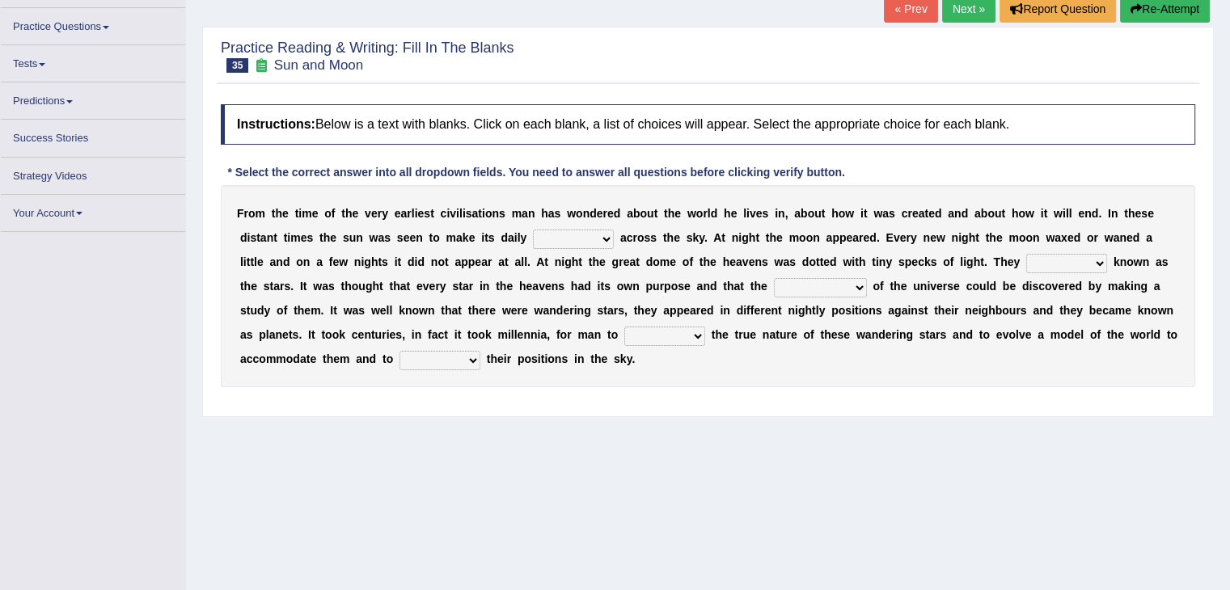
scroll to position [162, 0]
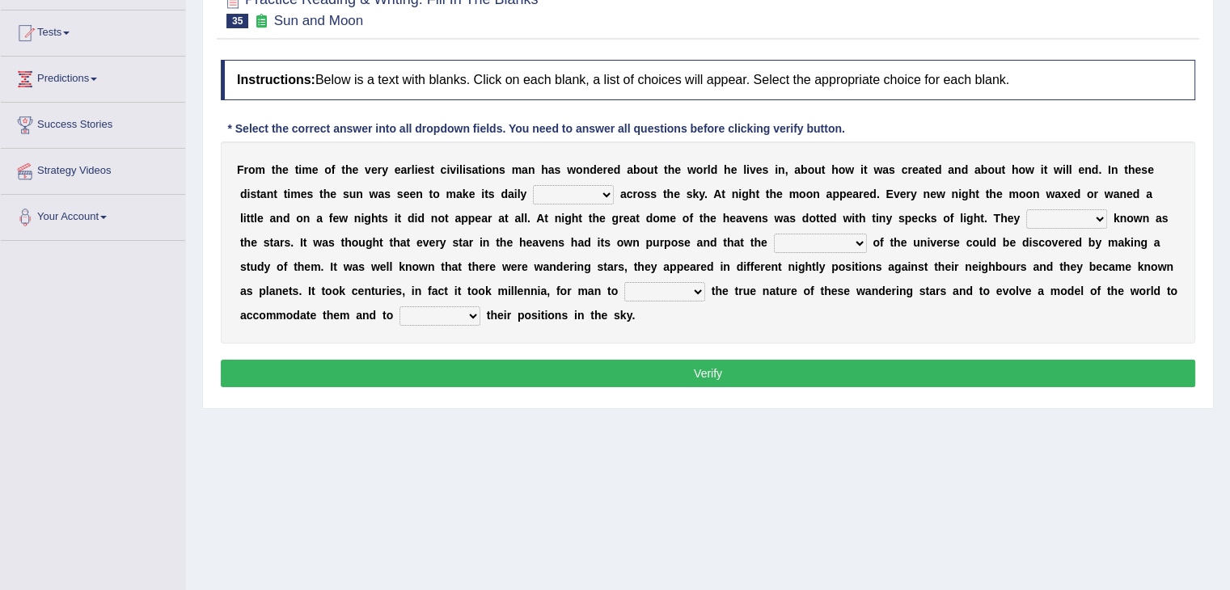
click at [562, 192] on select "plan level journey line" at bounding box center [573, 194] width 81 height 19
select select "journey"
click at [533, 185] on select "plan level journey line" at bounding box center [573, 194] width 81 height 19
